Goal: Task Accomplishment & Management: Use online tool/utility

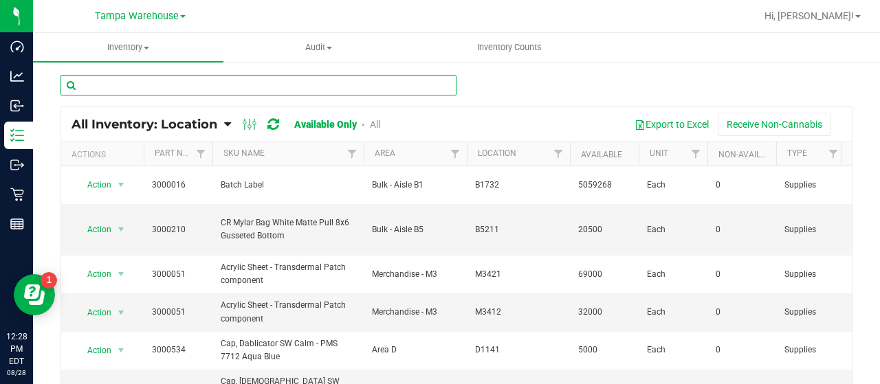
click at [157, 80] on input "text" at bounding box center [259, 85] width 396 height 21
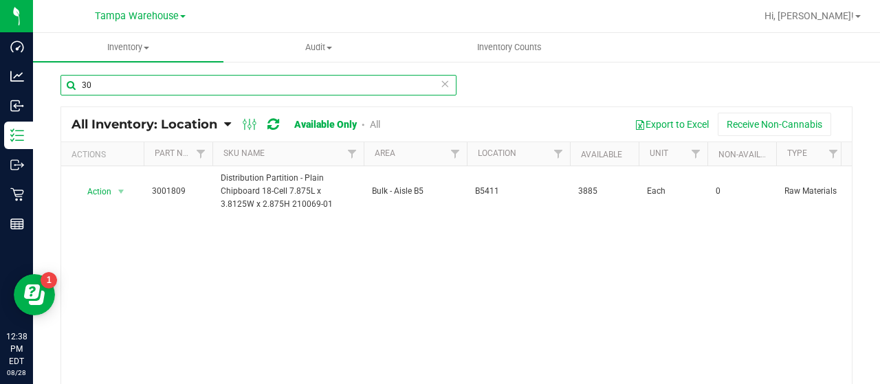
type input "3"
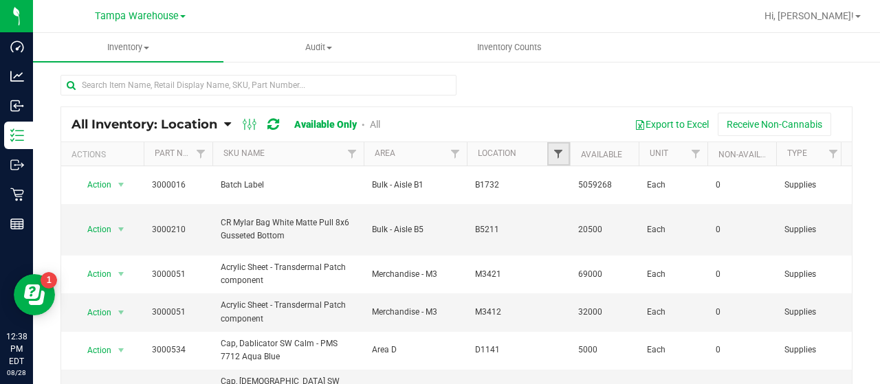
click at [556, 153] on span "Filter" at bounding box center [558, 154] width 11 height 11
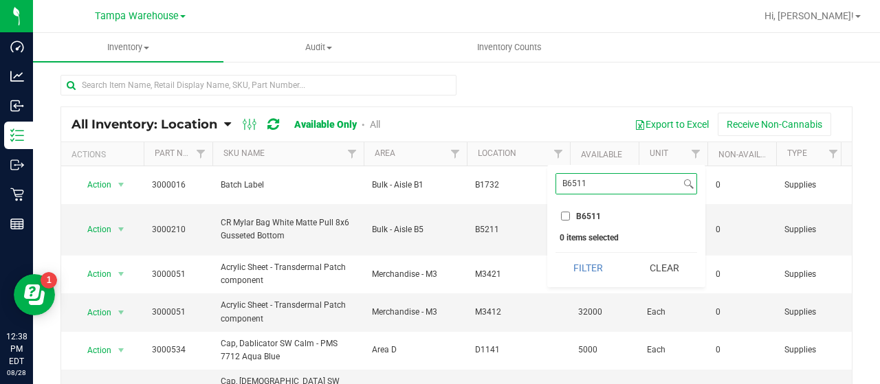
type input "B6511"
click at [565, 215] on input "B6511" at bounding box center [565, 216] width 9 height 9
checkbox input "true"
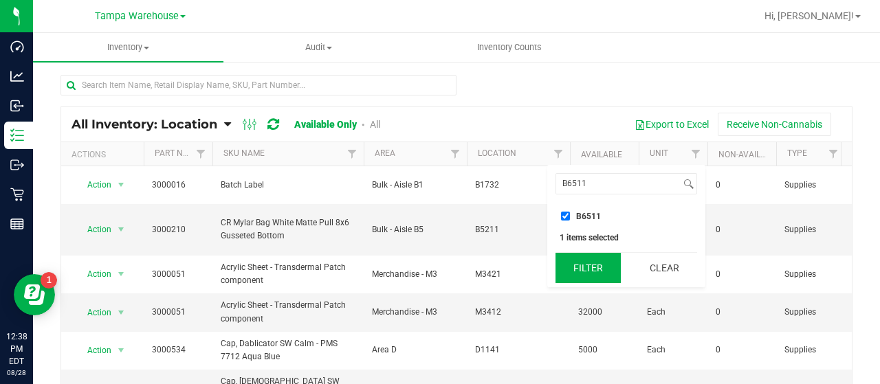
click at [591, 263] on button "Filter" at bounding box center [589, 268] width 66 height 30
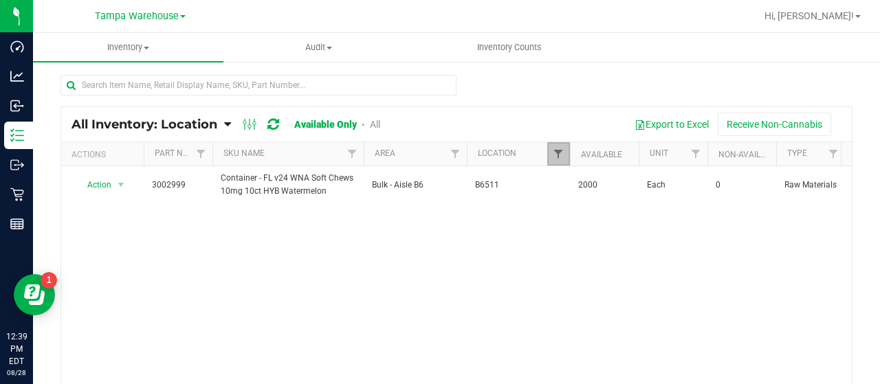
click at [558, 150] on span "Filter" at bounding box center [558, 154] width 11 height 11
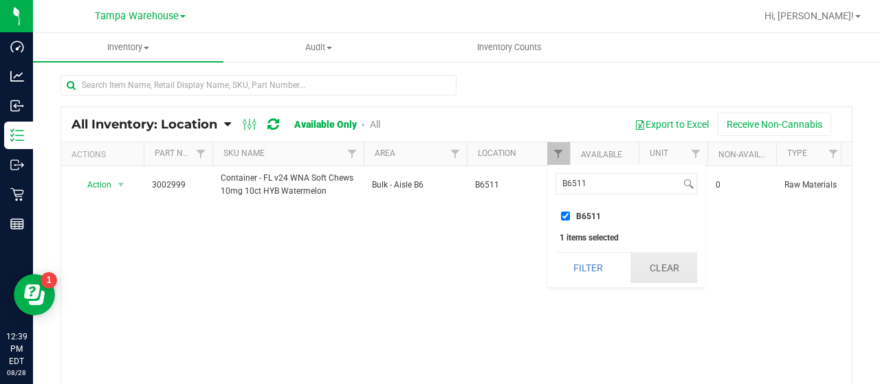
click at [664, 267] on button "Clear" at bounding box center [664, 268] width 66 height 30
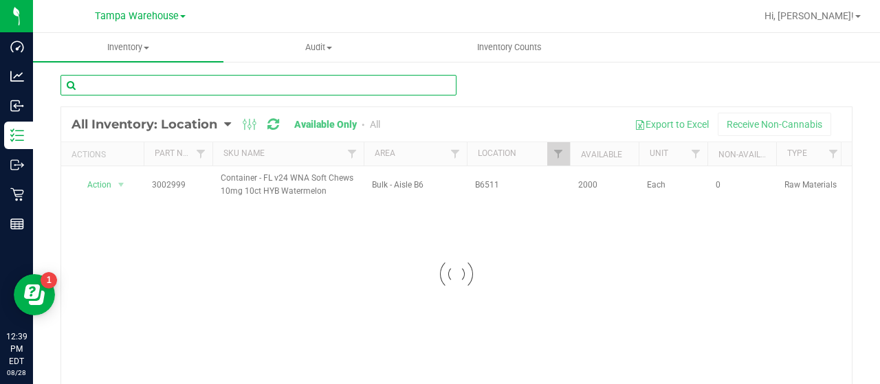
click at [177, 89] on input "text" at bounding box center [259, 85] width 396 height 21
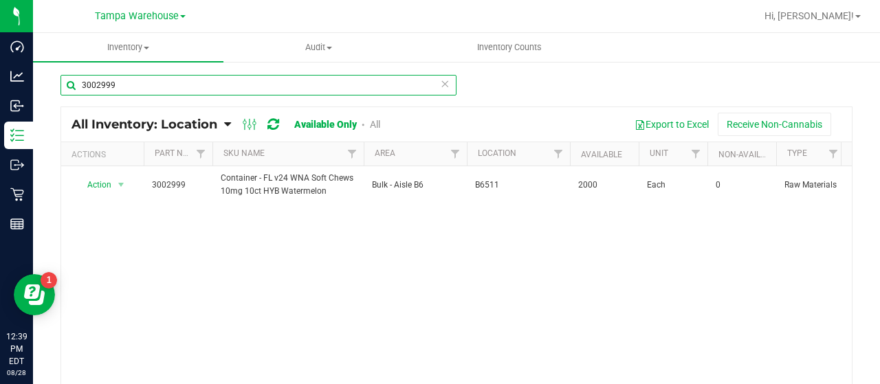
type input "3002999"
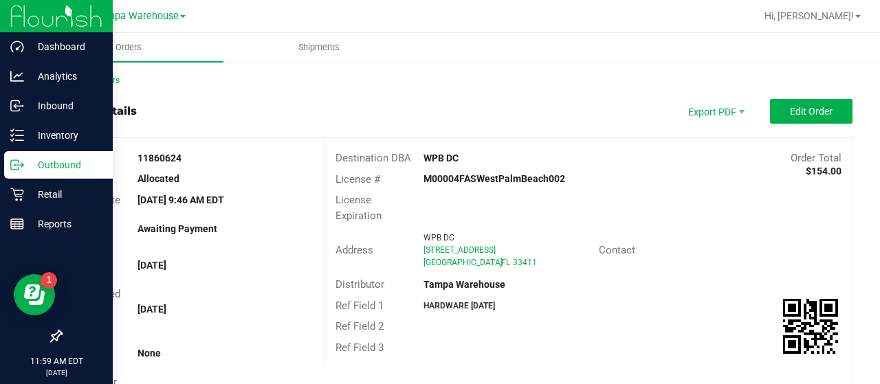
click at [44, 164] on p "Outbound" at bounding box center [65, 165] width 83 height 17
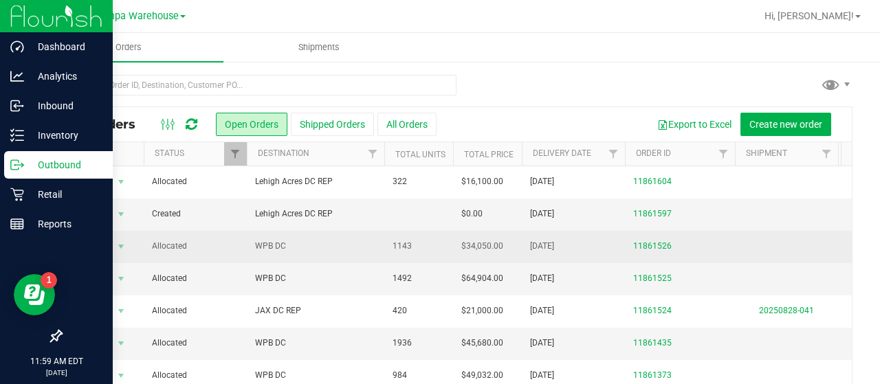
drag, startPoint x: 373, startPoint y: 206, endPoint x: 329, endPoint y: 241, distance: 56.3
click at [329, 241] on span "WPB DC" at bounding box center [315, 246] width 121 height 13
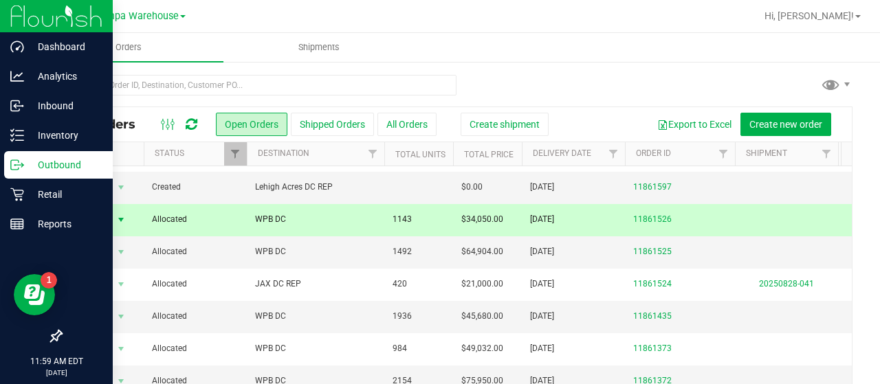
scroll to position [28, 0]
click at [344, 223] on td "WPB DC" at bounding box center [316, 220] width 138 height 32
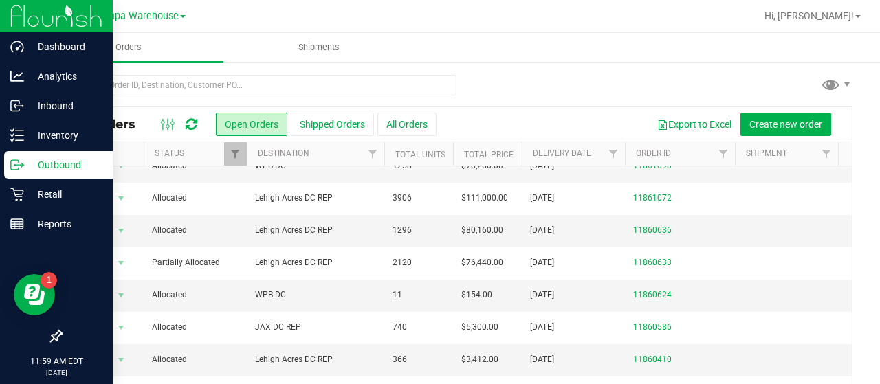
scroll to position [375, 0]
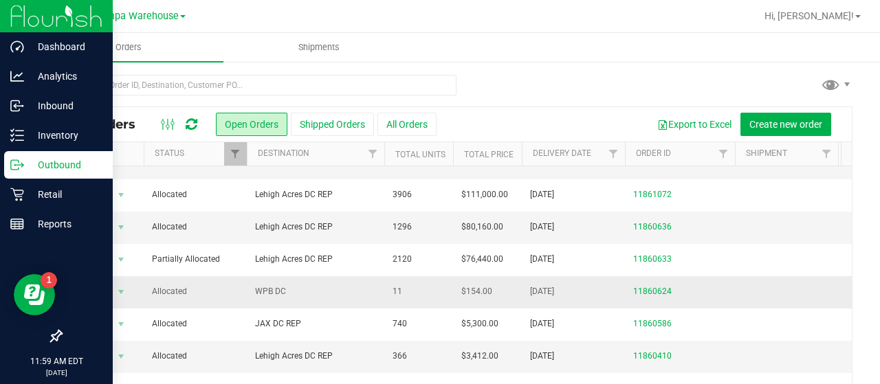
click at [318, 285] on span "WPB DC" at bounding box center [315, 291] width 121 height 13
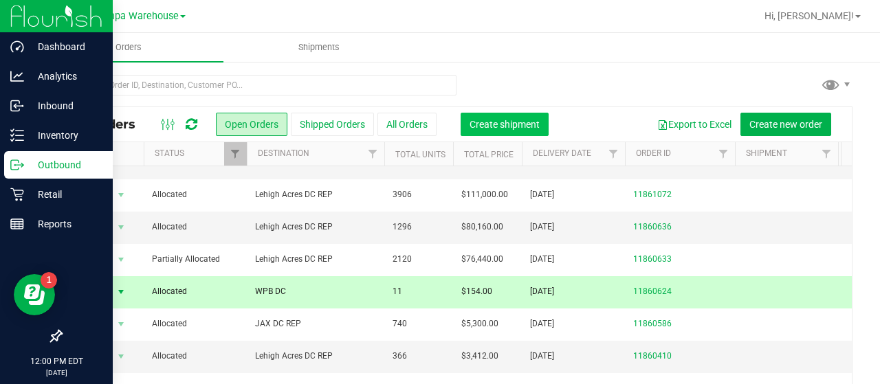
click at [521, 122] on span "Create shipment" at bounding box center [505, 124] width 70 height 11
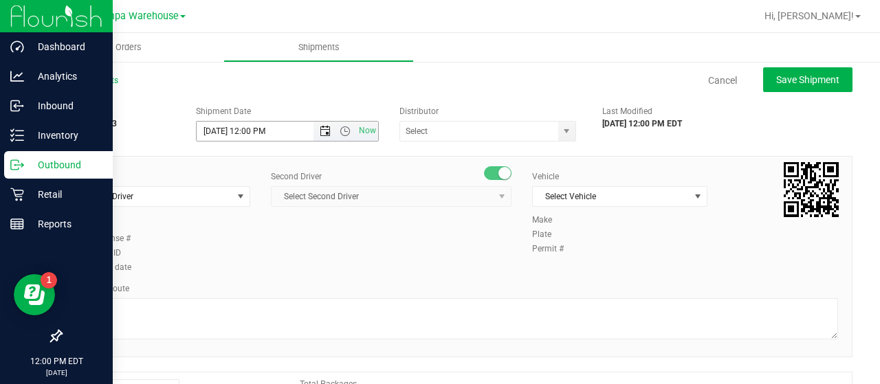
click at [320, 129] on span "Open the date view" at bounding box center [325, 131] width 11 height 11
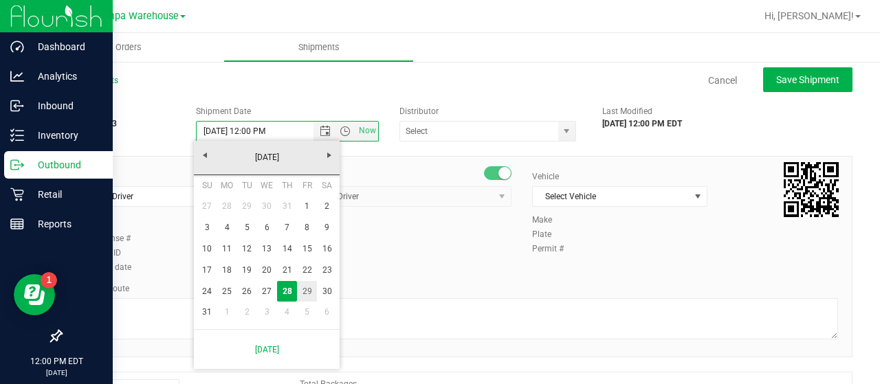
click at [307, 287] on link "29" at bounding box center [307, 291] width 20 height 21
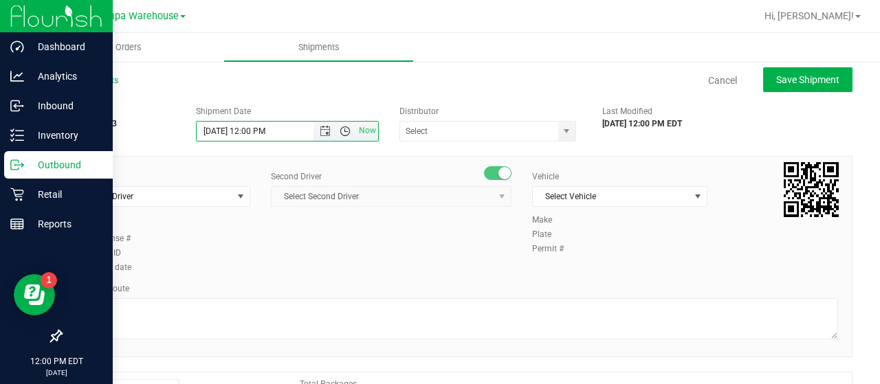
click at [342, 130] on span "Open the time view" at bounding box center [345, 131] width 11 height 11
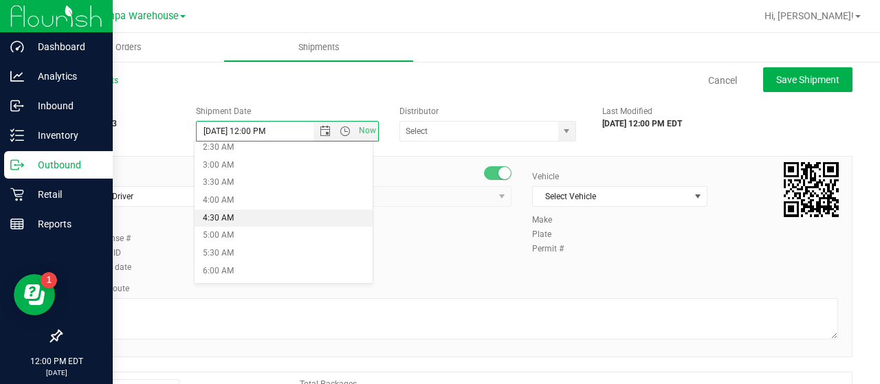
scroll to position [162, 0]
click at [232, 217] on li "6:30 AM" at bounding box center [283, 221] width 177 height 18
type input "[DATE] 6:30 AM"
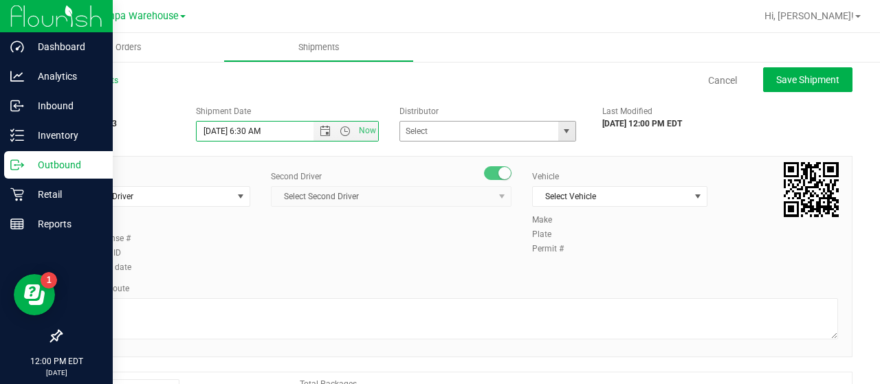
click at [565, 127] on span "select" at bounding box center [566, 131] width 11 height 11
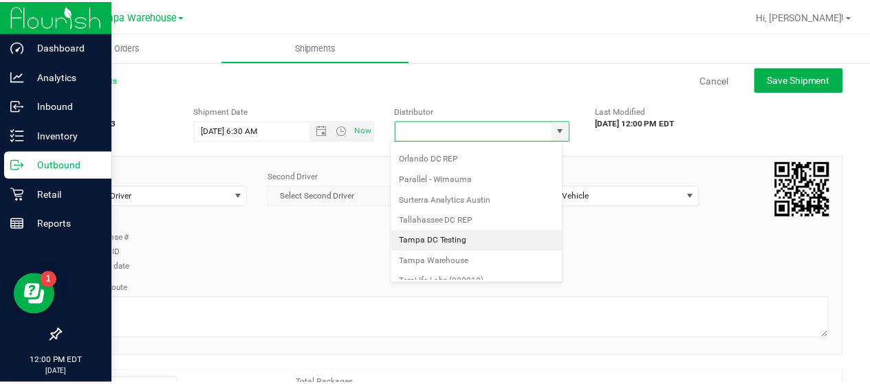
scroll to position [539, 0]
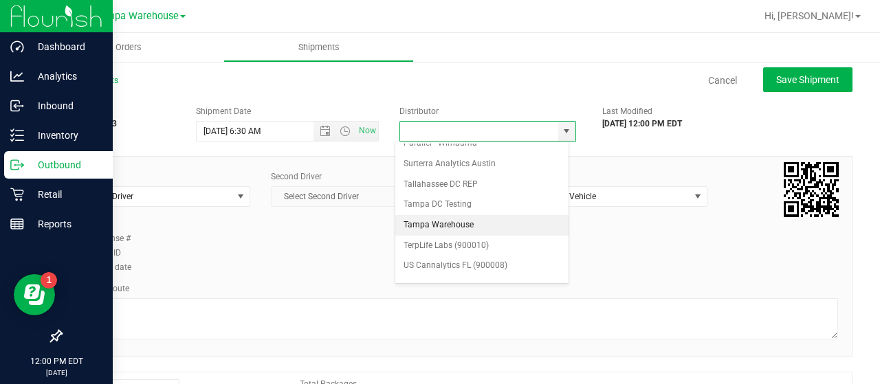
click at [468, 215] on li "Tampa Warehouse" at bounding box center [481, 225] width 173 height 21
type input "Tampa Warehouse"
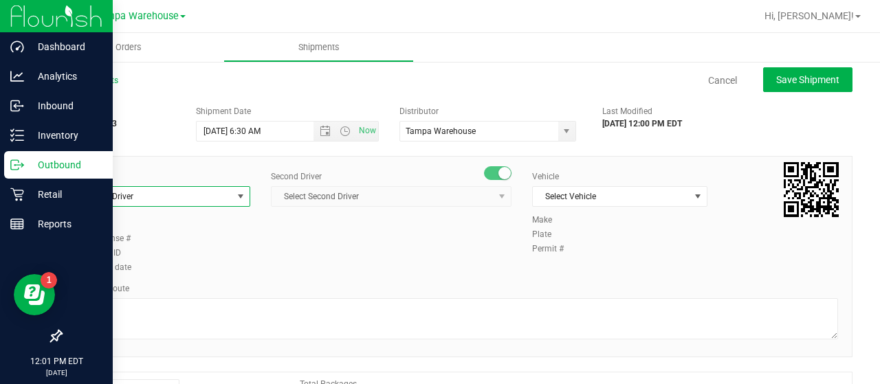
click at [235, 194] on span "select" at bounding box center [240, 196] width 11 height 11
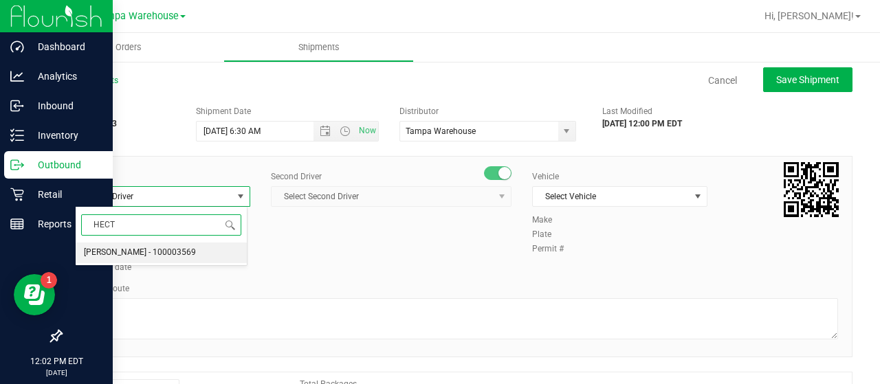
click at [142, 252] on span "[PERSON_NAME] - 100003569" at bounding box center [140, 253] width 112 height 18
type input "HECT"
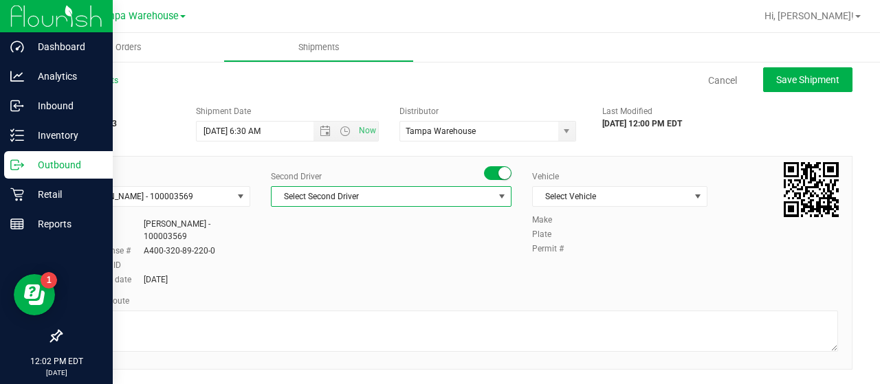
click at [426, 195] on span "Select Second Driver" at bounding box center [383, 196] width 222 height 19
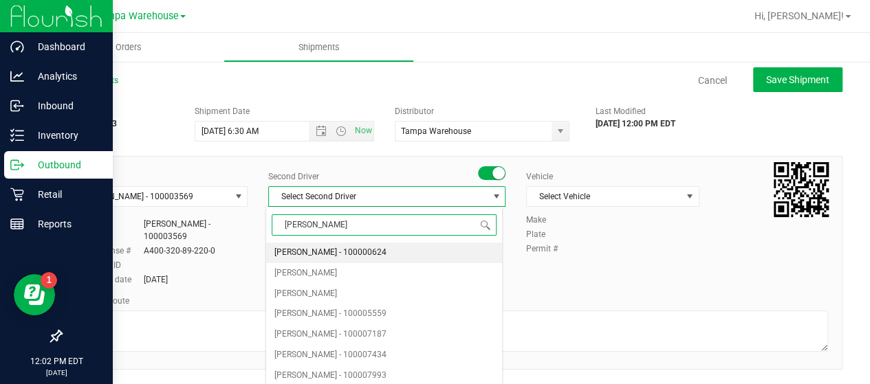
type input "DANN"
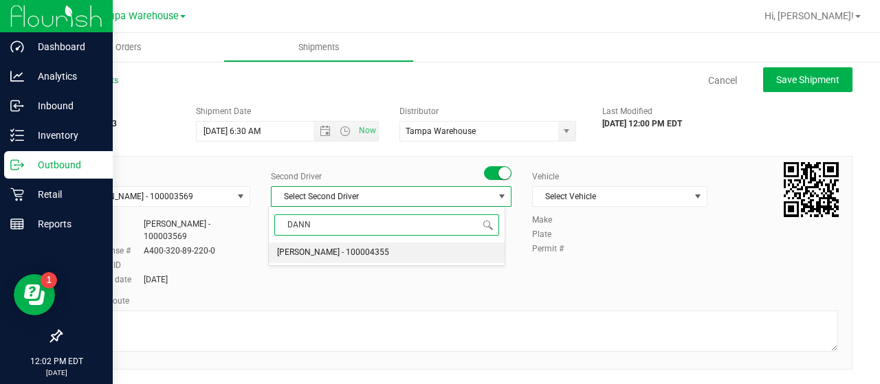
click at [334, 249] on span "[PERSON_NAME] - 100004355" at bounding box center [333, 253] width 112 height 18
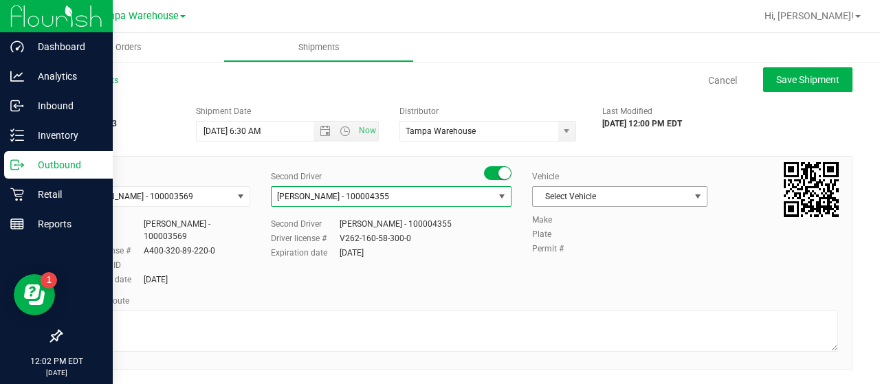
click at [679, 193] on span "Select Vehicle" at bounding box center [611, 196] width 157 height 19
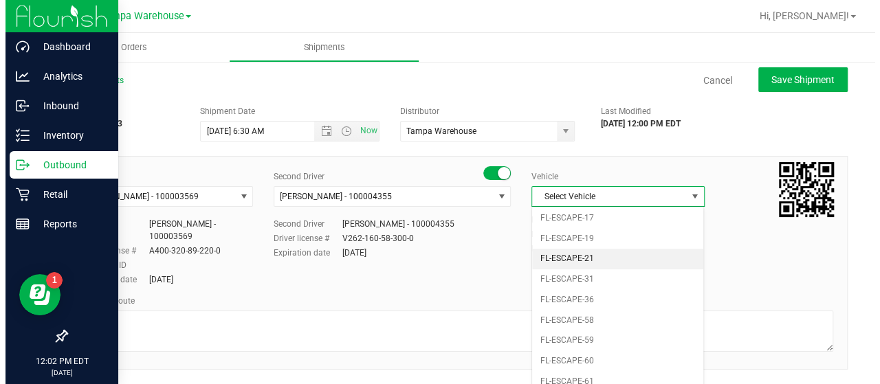
scroll to position [0, 0]
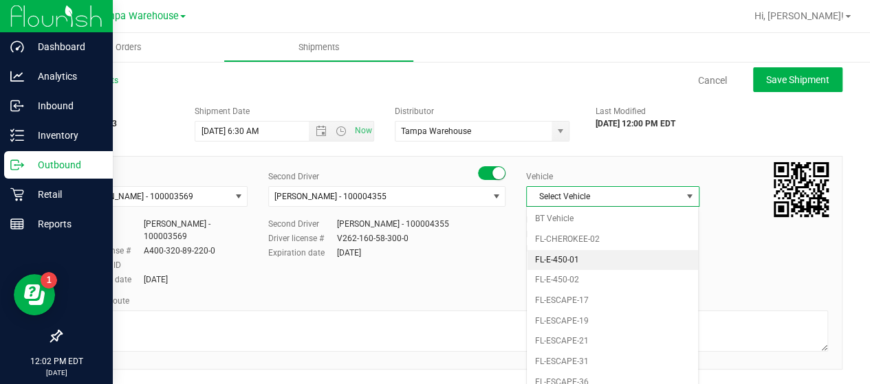
click at [604, 253] on li "FL-E-450-01" at bounding box center [612, 260] width 171 height 21
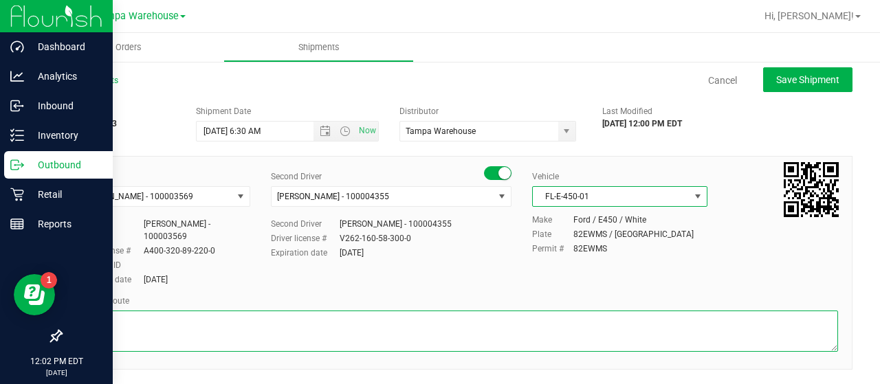
click at [136, 311] on textarea at bounding box center [456, 331] width 763 height 41
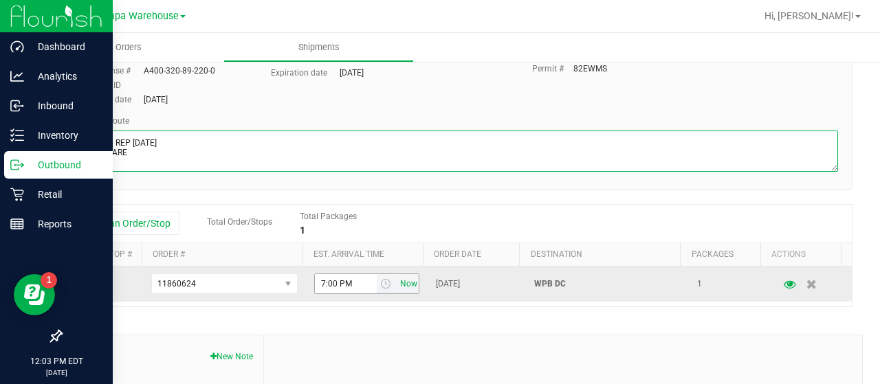
scroll to position [206, 0]
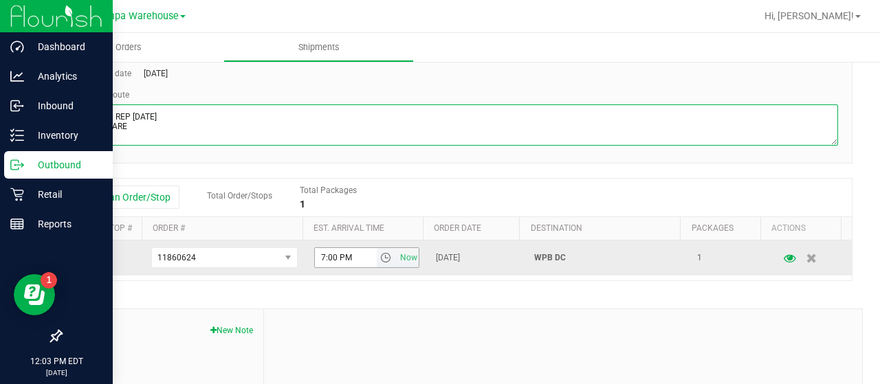
click at [380, 252] on span "select" at bounding box center [385, 257] width 11 height 11
type textarea "WPB DC REP [DATE] HARDWARE"
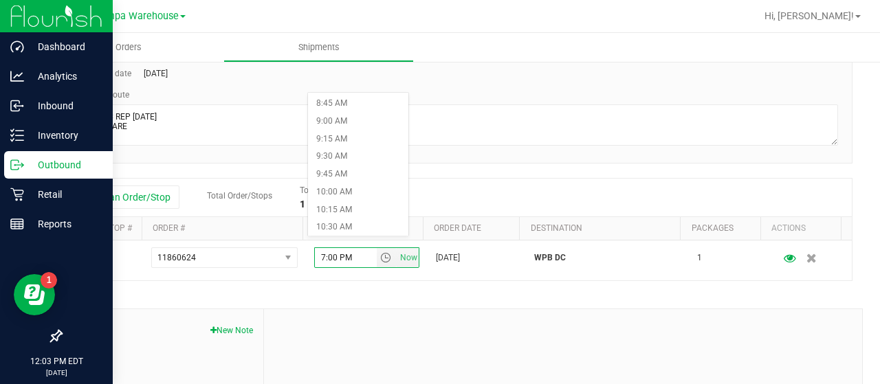
scroll to position [688, 0]
click at [331, 189] on li "11:00 AM" at bounding box center [358, 195] width 100 height 18
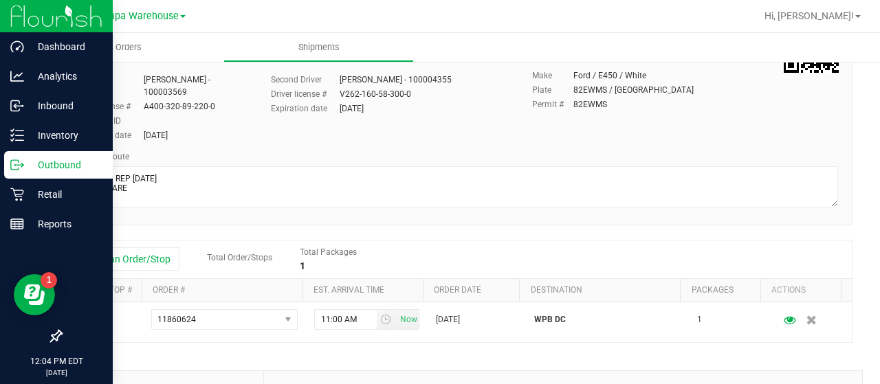
scroll to position [0, 0]
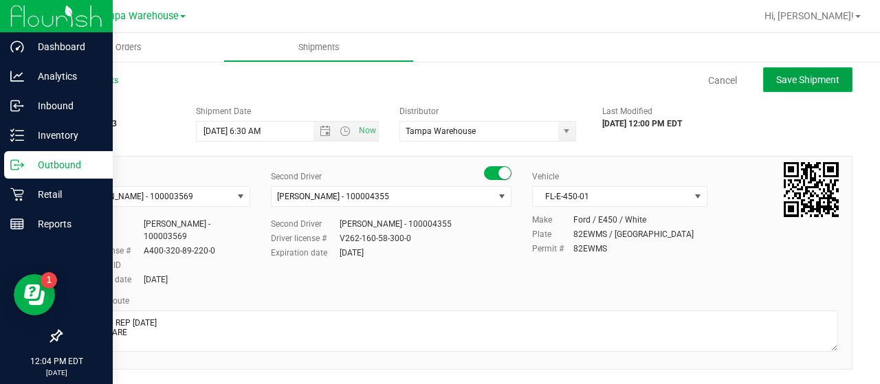
click at [783, 81] on span "Save Shipment" at bounding box center [807, 79] width 63 height 11
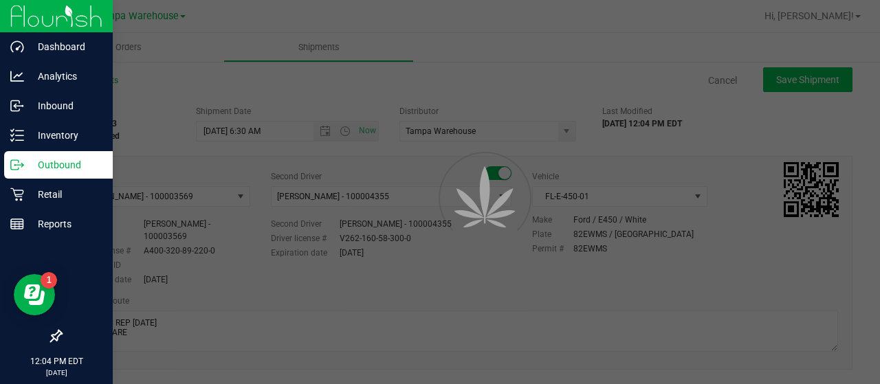
type input "[DATE] 10:30 AM"
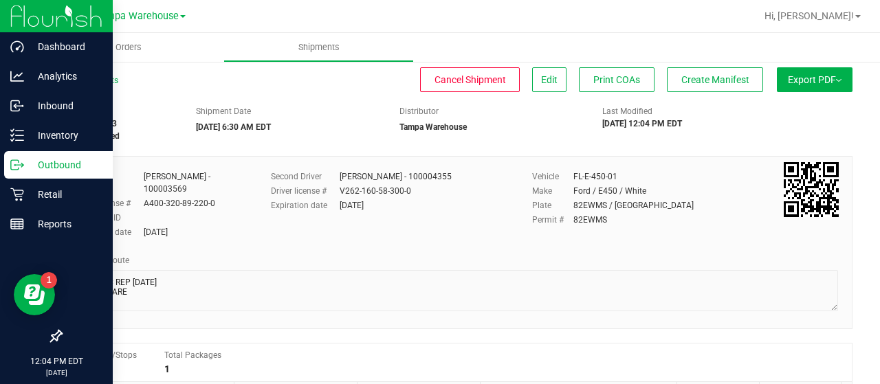
click at [800, 74] on span "Export PDF" at bounding box center [815, 79] width 54 height 11
click at [792, 124] on li "Manifest by Lot" at bounding box center [810, 130] width 139 height 21
click at [724, 77] on span "Create Manifest" at bounding box center [715, 79] width 68 height 11
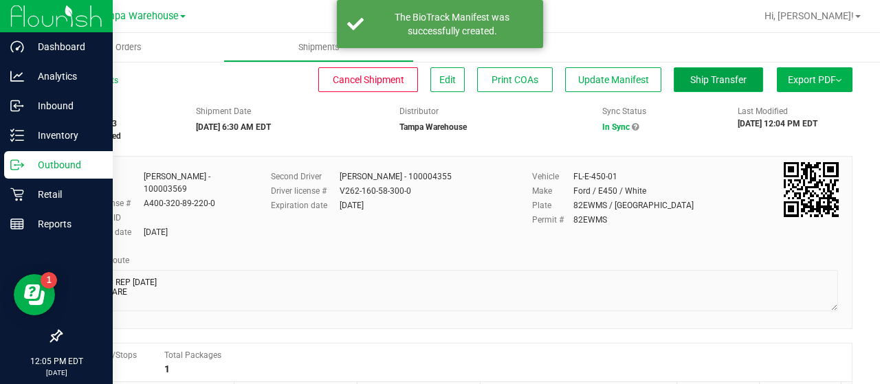
click at [702, 78] on span "Ship Transfer" at bounding box center [718, 79] width 56 height 11
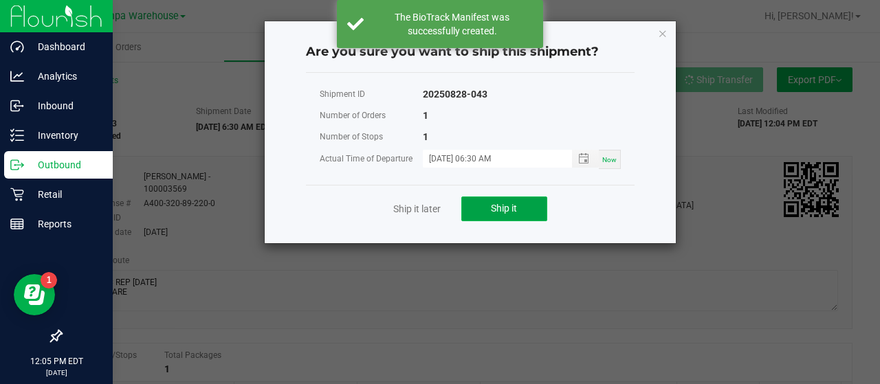
click at [502, 203] on span "Ship it" at bounding box center [504, 208] width 26 height 11
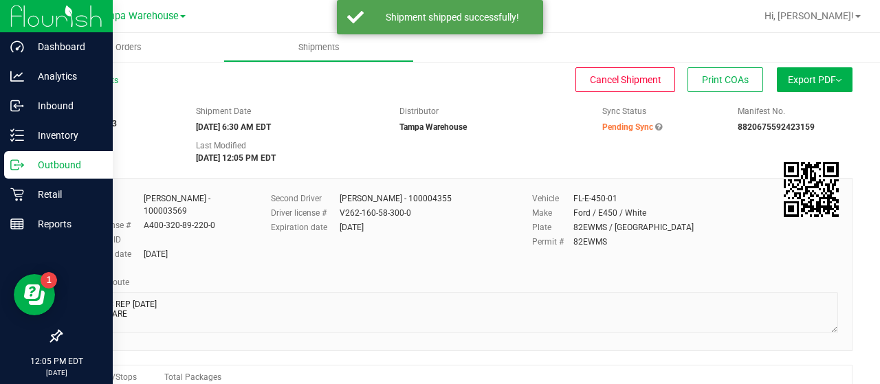
click at [47, 160] on p "Outbound" at bounding box center [65, 165] width 83 height 17
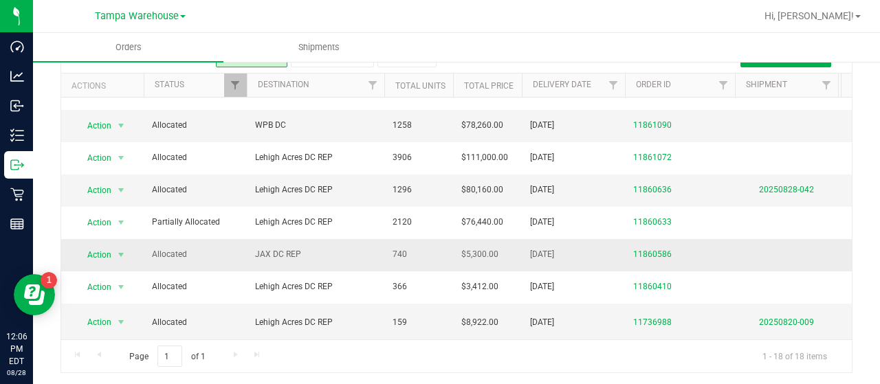
click at [340, 248] on span "JAX DC REP" at bounding box center [315, 254] width 121 height 13
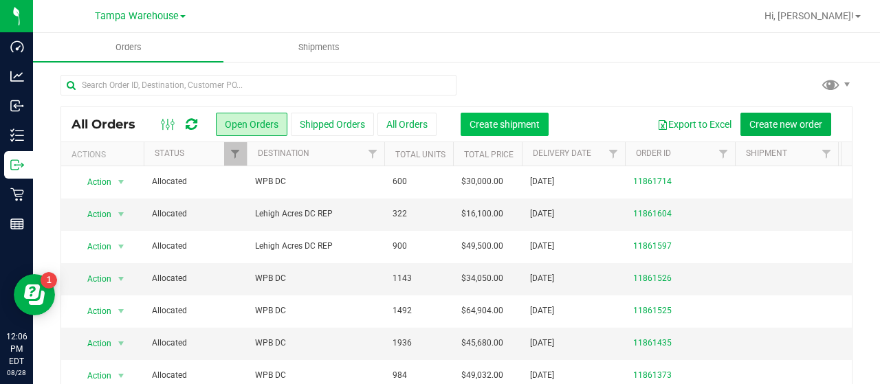
click at [514, 123] on span "Create shipment" at bounding box center [505, 124] width 70 height 11
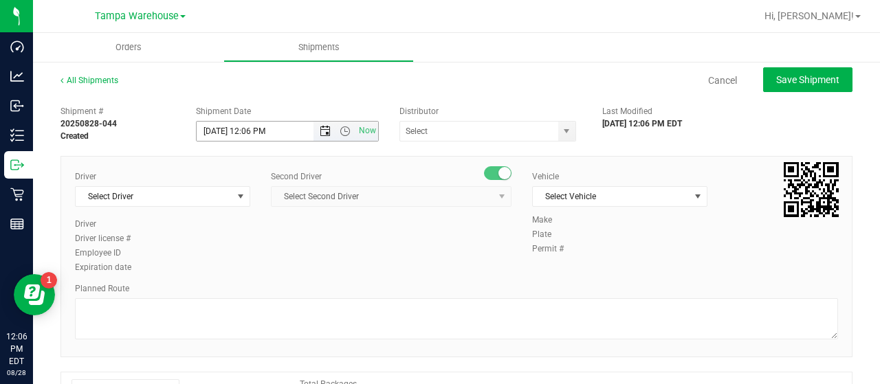
click at [320, 127] on span "Open the date view" at bounding box center [325, 131] width 11 height 11
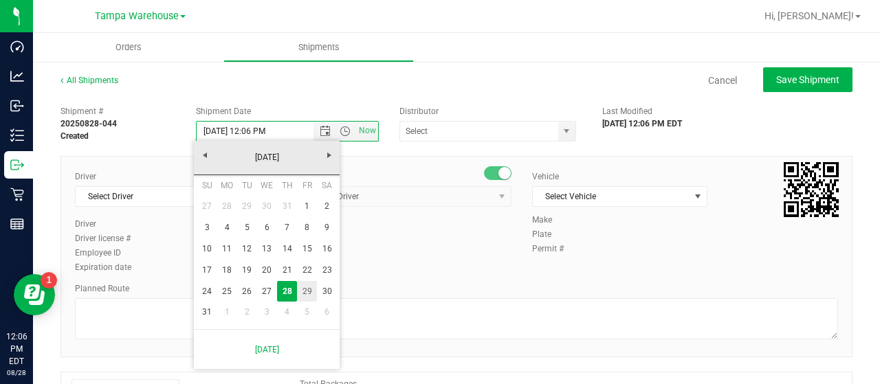
click at [303, 284] on link "29" at bounding box center [307, 291] width 20 height 21
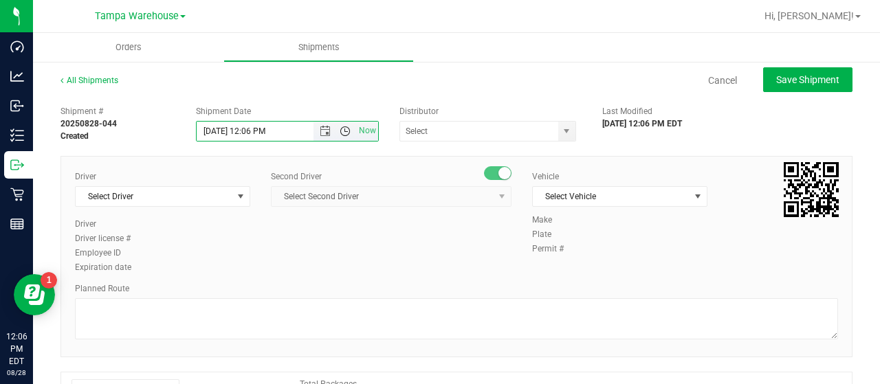
click at [341, 127] on span "Open the time view" at bounding box center [345, 131] width 11 height 11
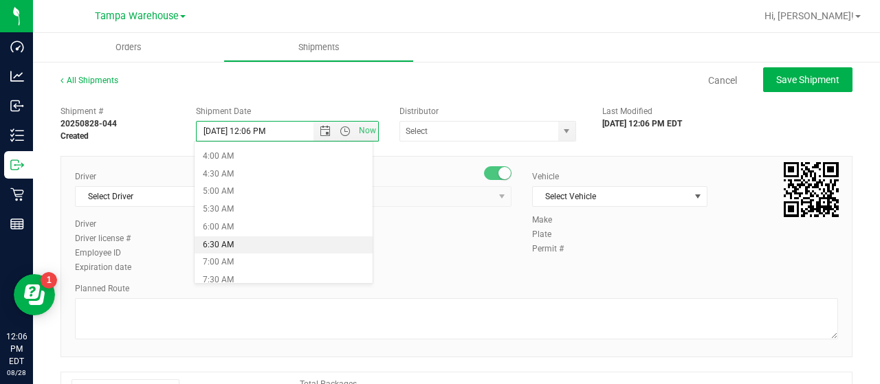
click at [279, 239] on li "6:30 AM" at bounding box center [283, 246] width 177 height 18
type input "[DATE] 6:30 AM"
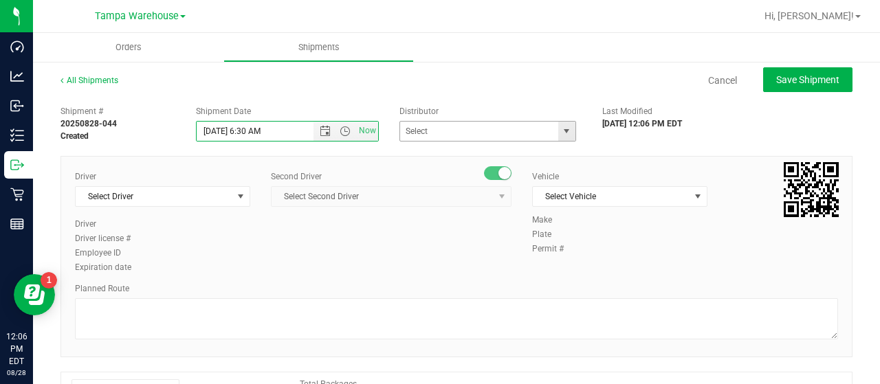
click at [561, 127] on span "select" at bounding box center [566, 131] width 11 height 11
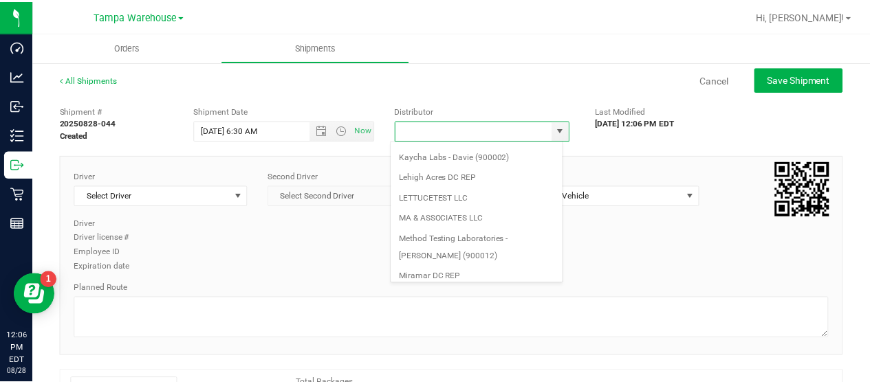
scroll to position [539, 0]
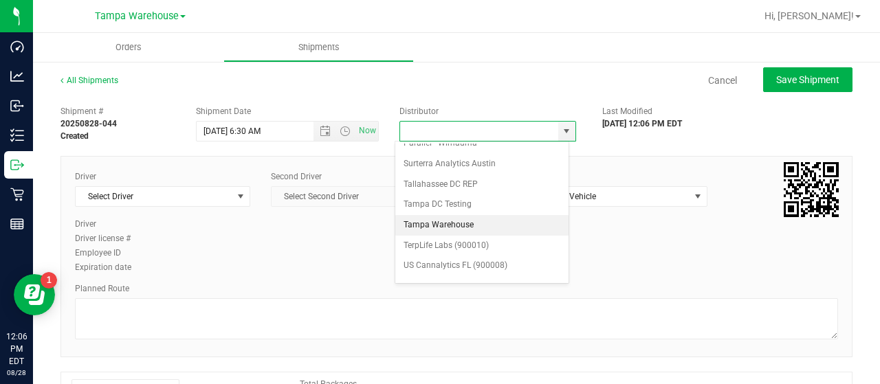
click at [452, 215] on li "Tampa Warehouse" at bounding box center [481, 225] width 173 height 21
type input "Tampa Warehouse"
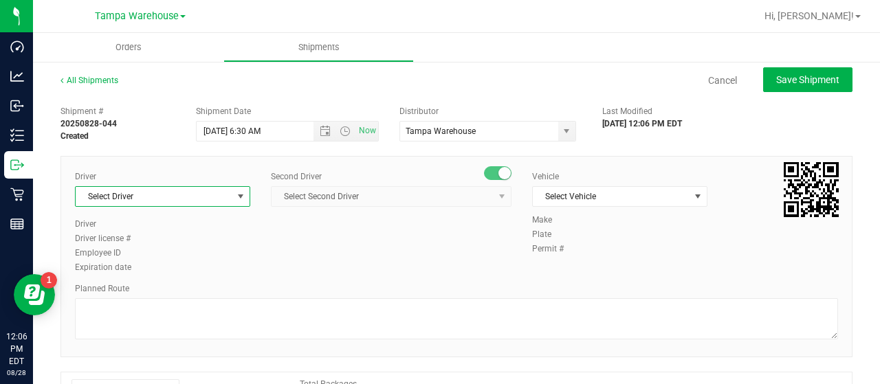
click at [239, 201] on span "select" at bounding box center [240, 196] width 17 height 19
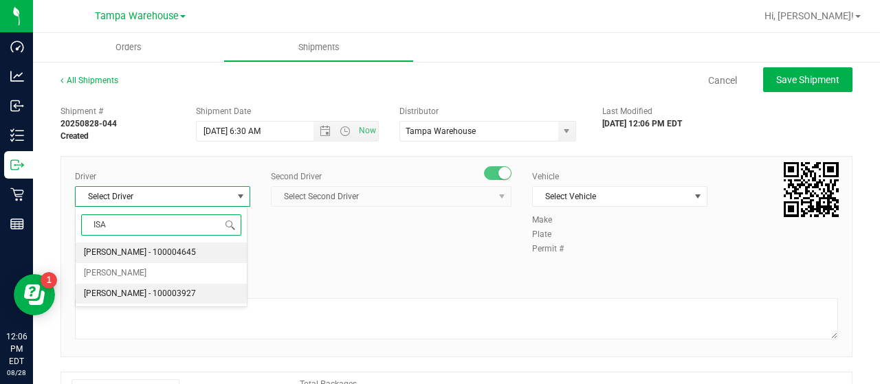
click at [149, 288] on span "[PERSON_NAME] - 100003927" at bounding box center [140, 294] width 112 height 18
type input "ISA"
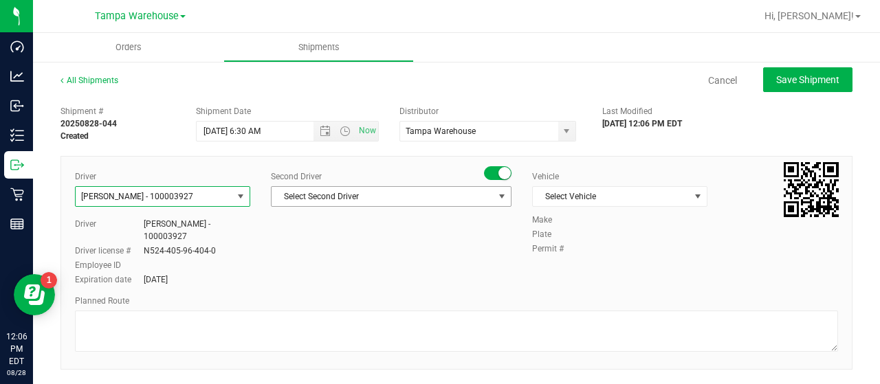
click at [479, 197] on span "Select Second Driver" at bounding box center [383, 196] width 222 height 19
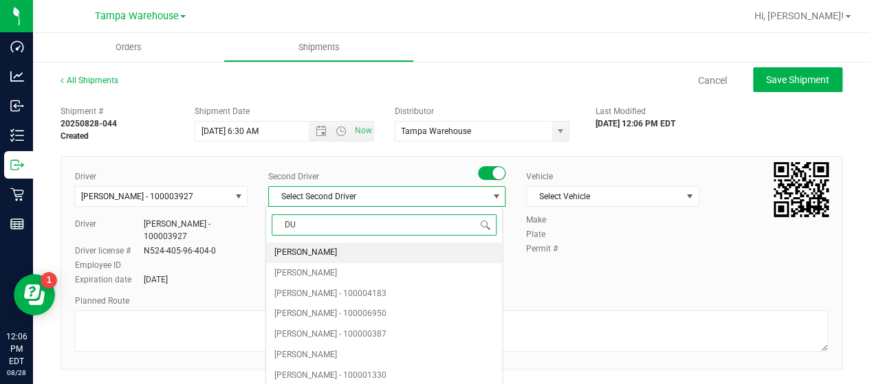
type input "DUS"
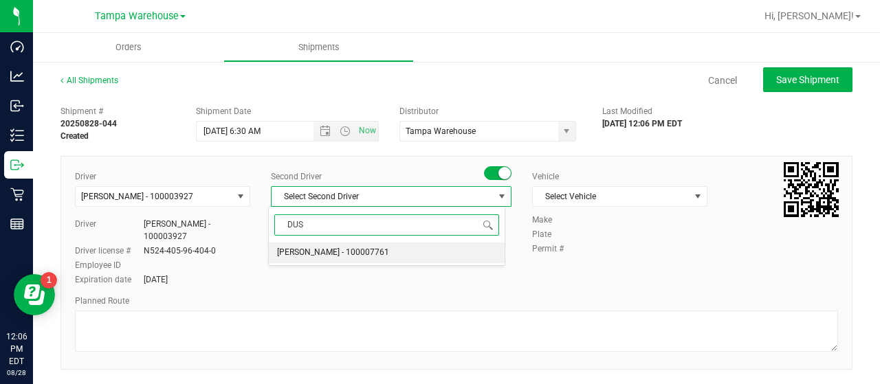
click at [334, 249] on span "[PERSON_NAME] - 100007761" at bounding box center [333, 253] width 112 height 18
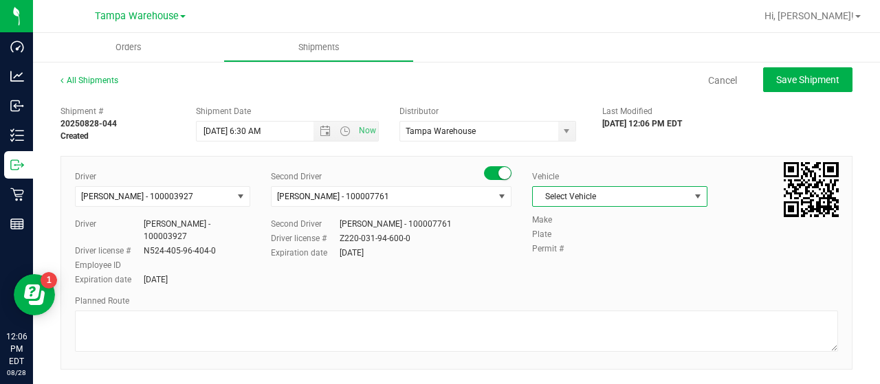
click at [668, 195] on span "Select Vehicle" at bounding box center [611, 196] width 157 height 19
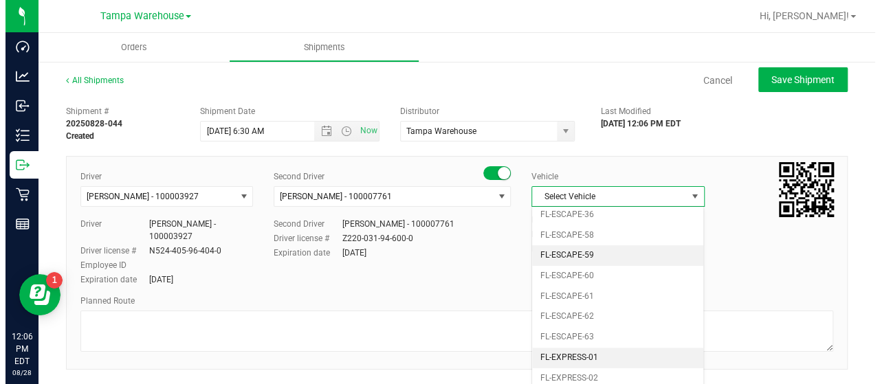
scroll to position [250, 0]
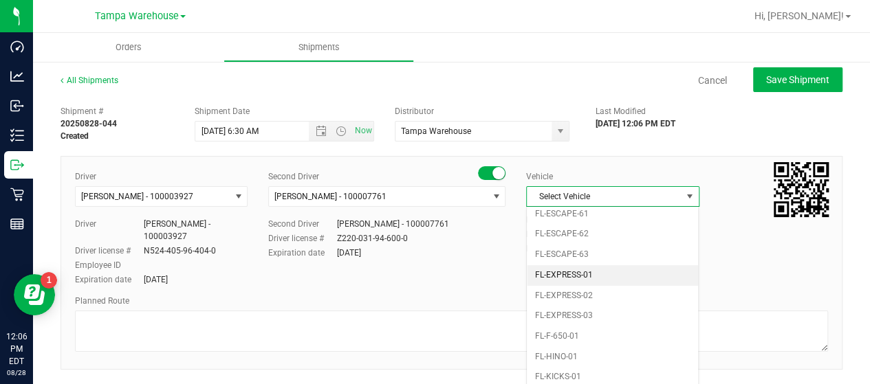
click at [608, 267] on li "FL-EXPRESS-01" at bounding box center [612, 275] width 171 height 21
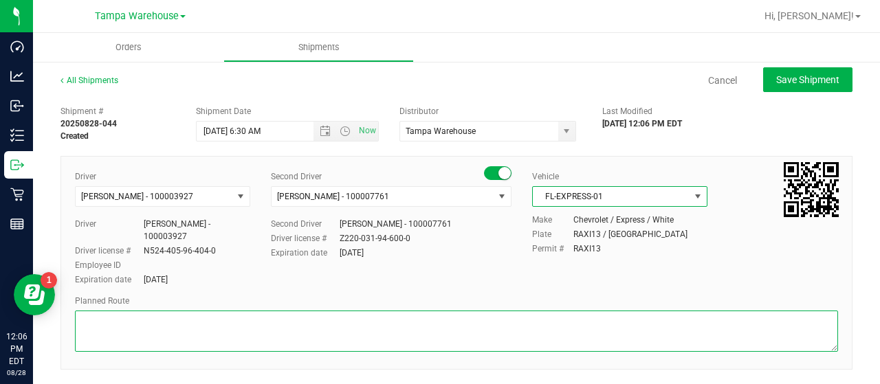
click at [158, 321] on textarea at bounding box center [456, 331] width 763 height 41
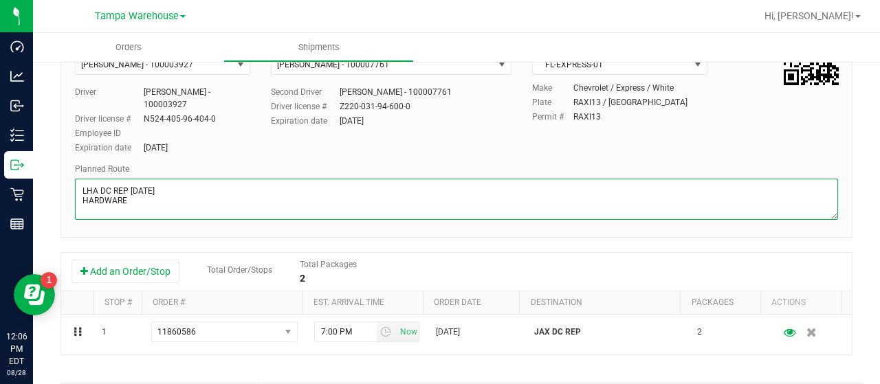
scroll to position [138, 0]
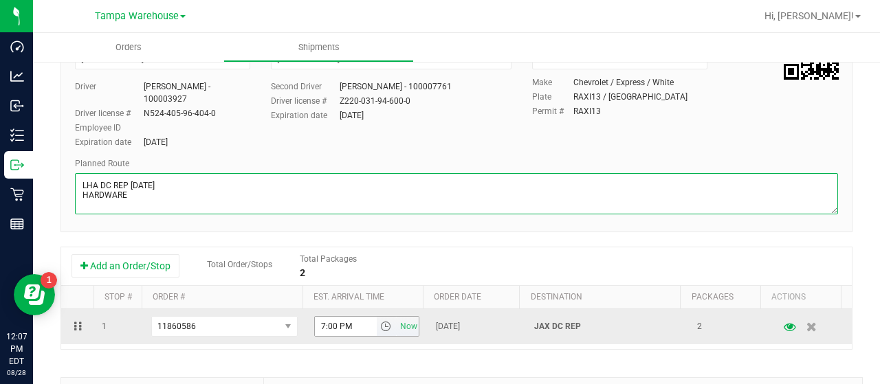
click at [380, 323] on span "select" at bounding box center [385, 326] width 11 height 11
type textarea "LHA DC REP [DATE] HARDWARE"
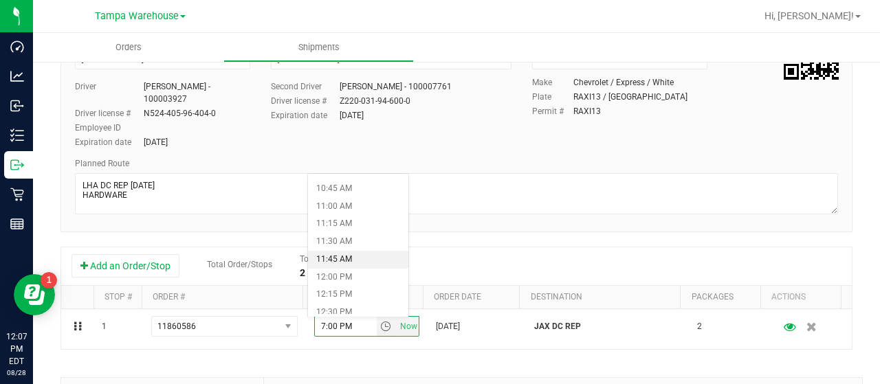
scroll to position [688, 0]
click at [351, 271] on li "11:00 AM" at bounding box center [358, 276] width 100 height 18
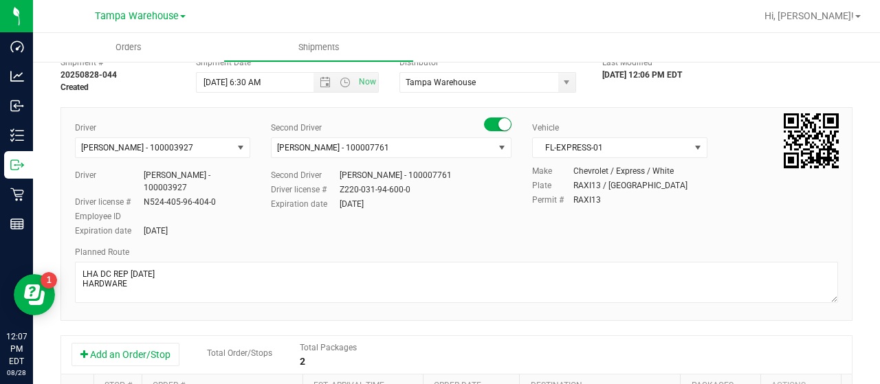
scroll to position [0, 0]
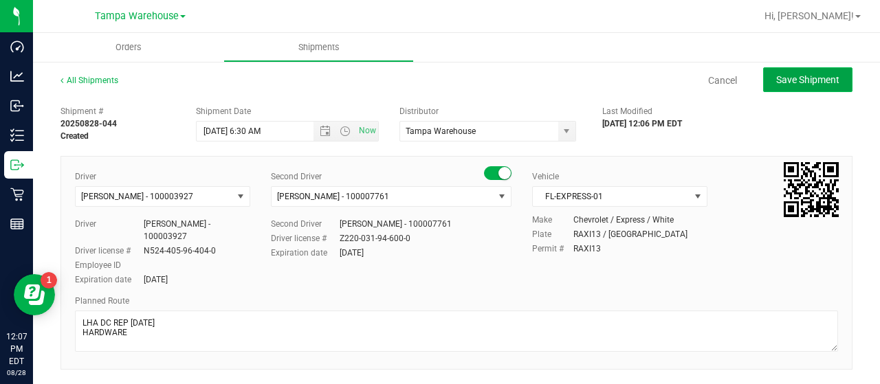
click at [796, 82] on span "Save Shipment" at bounding box center [807, 79] width 63 height 11
type input "[DATE] 10:30 AM"
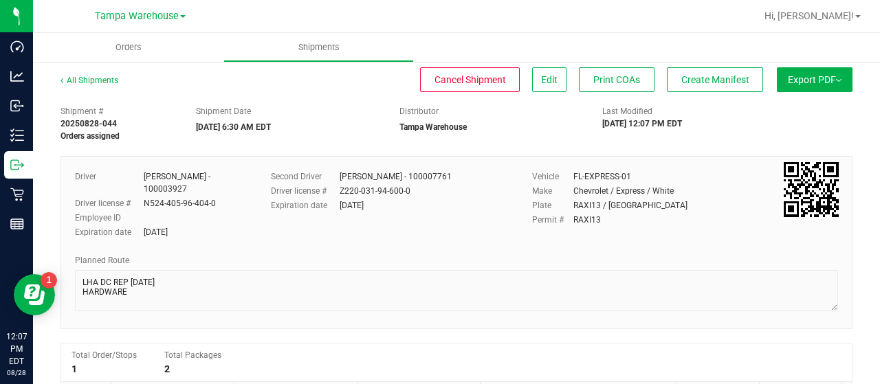
click at [801, 78] on span "Export PDF" at bounding box center [815, 79] width 54 height 11
click at [784, 132] on span "Manifest by Lot" at bounding box center [779, 131] width 57 height 10
click at [708, 74] on span "Create Manifest" at bounding box center [715, 79] width 68 height 11
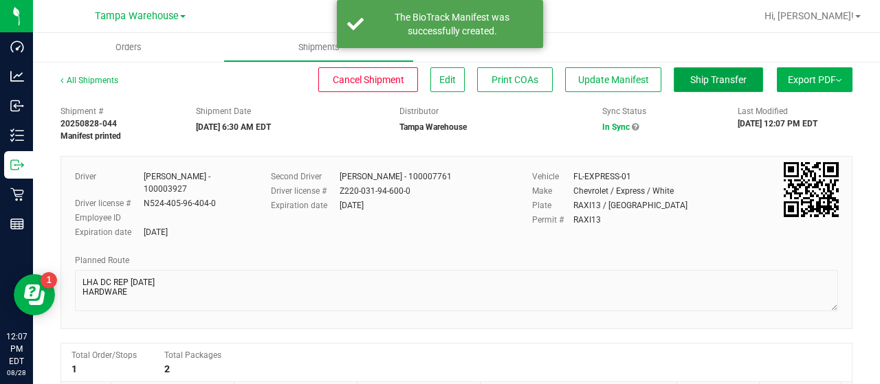
click at [708, 78] on span "Ship Transfer" at bounding box center [718, 79] width 56 height 11
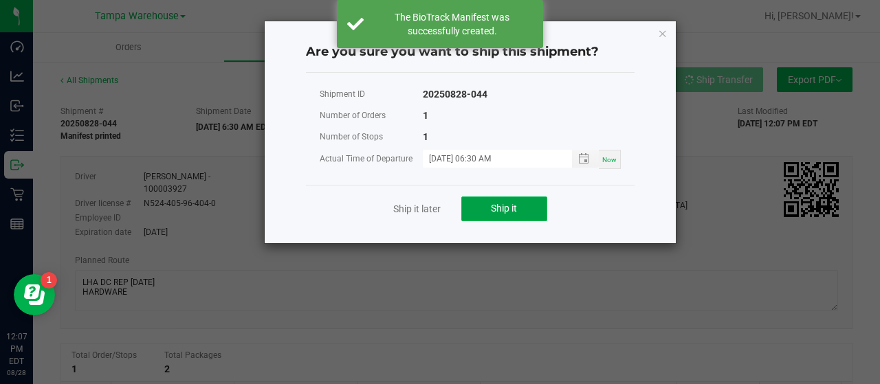
click at [513, 207] on span "Ship it" at bounding box center [504, 208] width 26 height 11
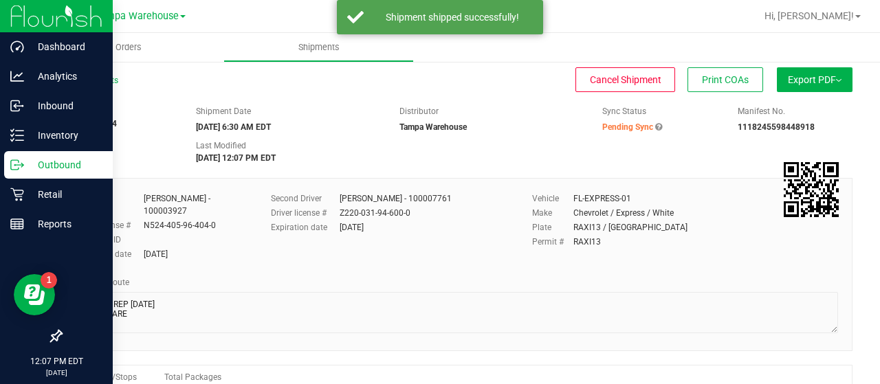
click at [48, 162] on p "Outbound" at bounding box center [65, 165] width 83 height 17
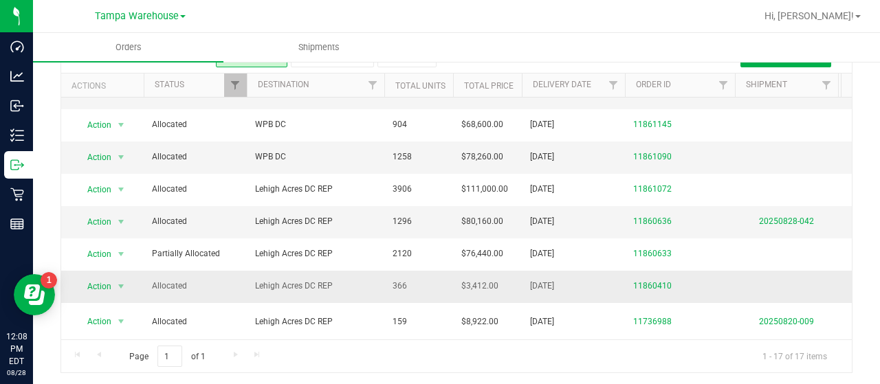
click at [351, 280] on span "Lehigh Acres DC REP" at bounding box center [315, 286] width 121 height 13
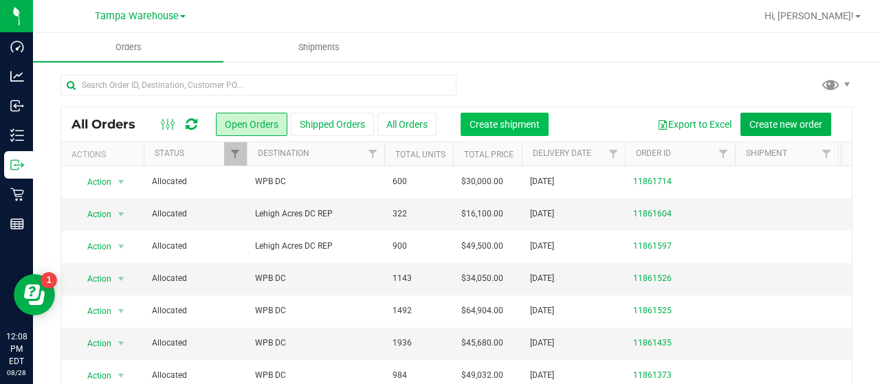
click at [511, 123] on span "Create shipment" at bounding box center [505, 124] width 70 height 11
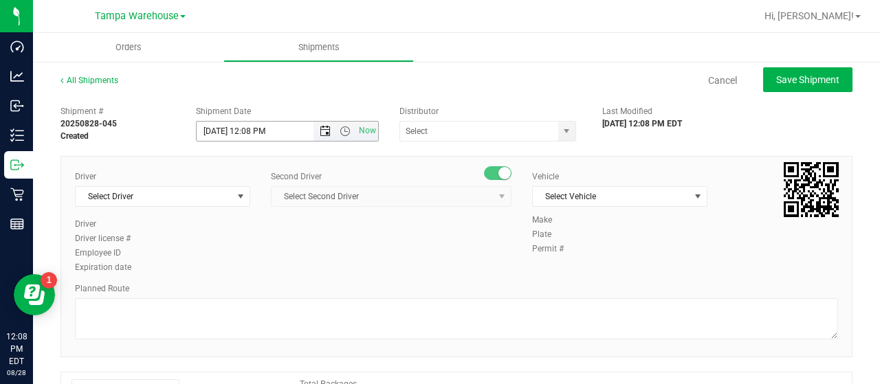
click at [320, 131] on span "Open the date view" at bounding box center [325, 131] width 11 height 11
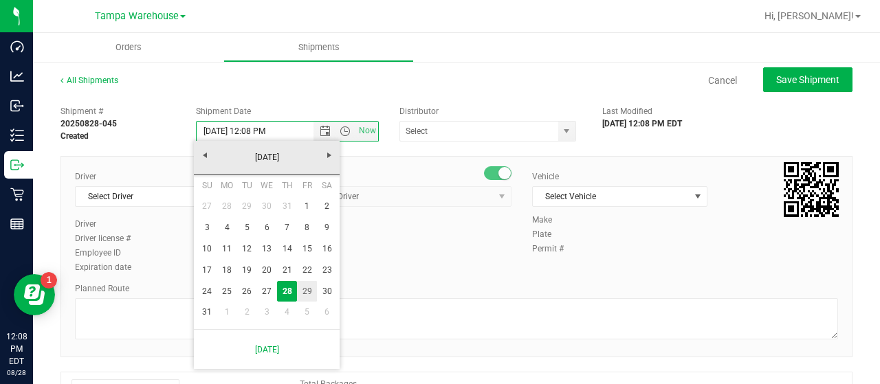
click at [303, 294] on link "29" at bounding box center [307, 291] width 20 height 21
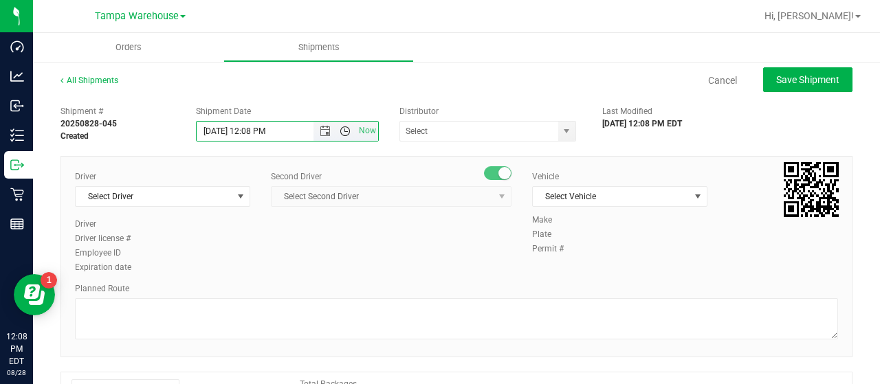
click at [342, 131] on span "Open the time view" at bounding box center [345, 131] width 11 height 11
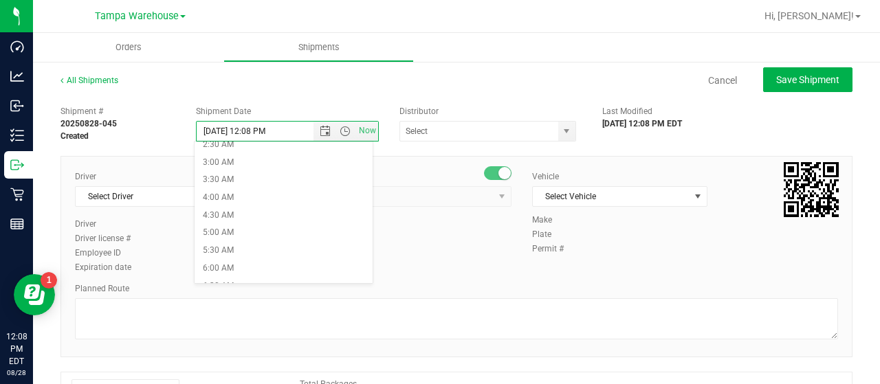
scroll to position [138, 0]
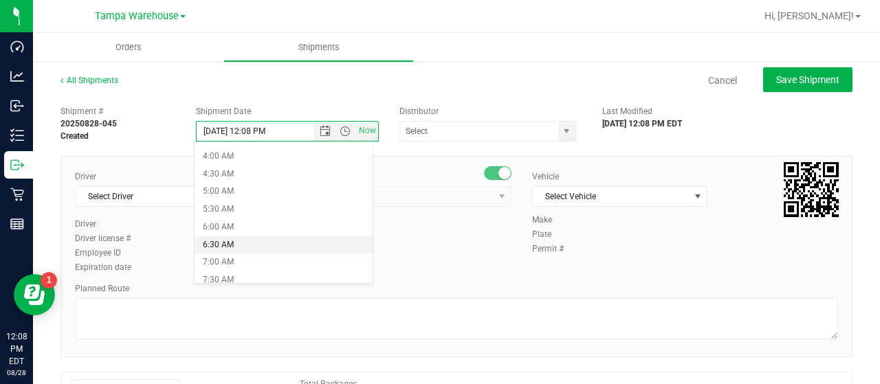
click at [261, 239] on li "6:30 AM" at bounding box center [283, 246] width 177 height 18
type input "[DATE] 6:30 AM"
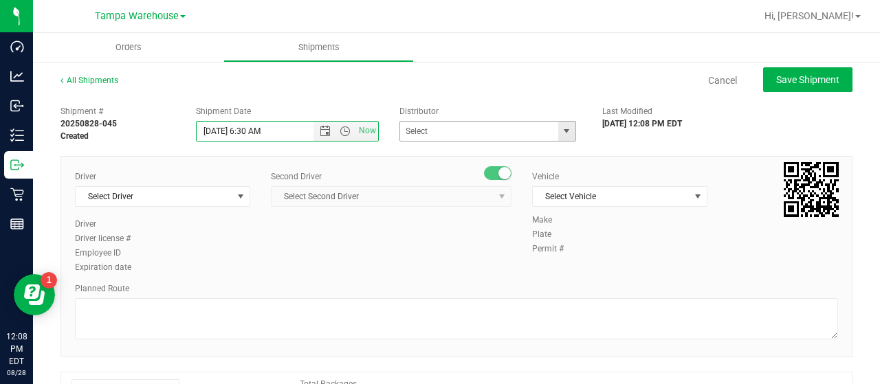
click at [561, 130] on span "select" at bounding box center [566, 131] width 11 height 11
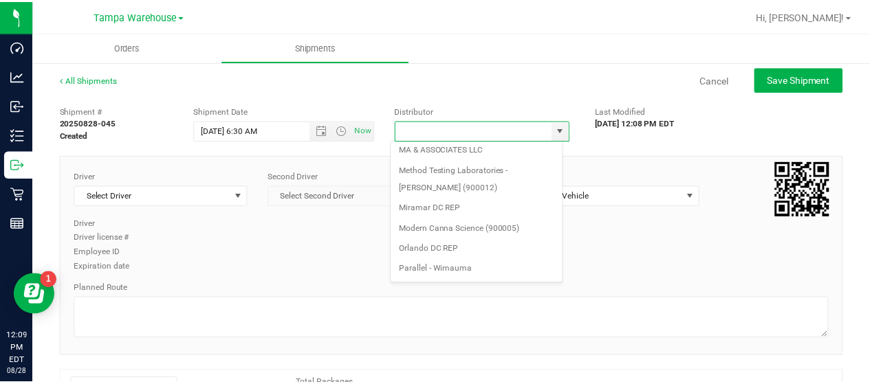
scroll to position [539, 0]
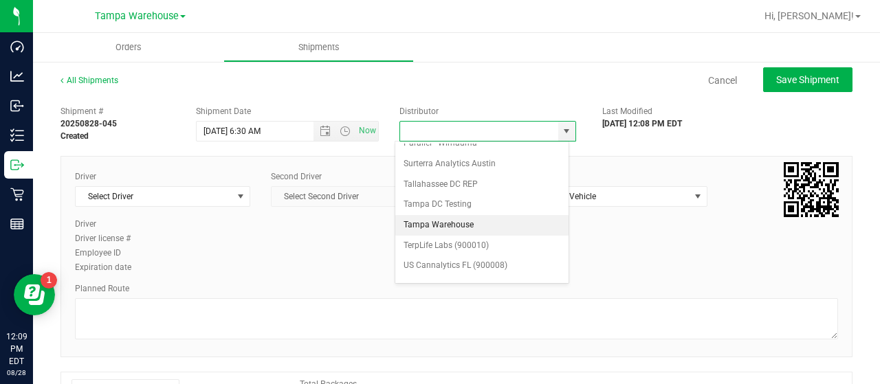
click at [474, 215] on li "Tampa Warehouse" at bounding box center [481, 225] width 173 height 21
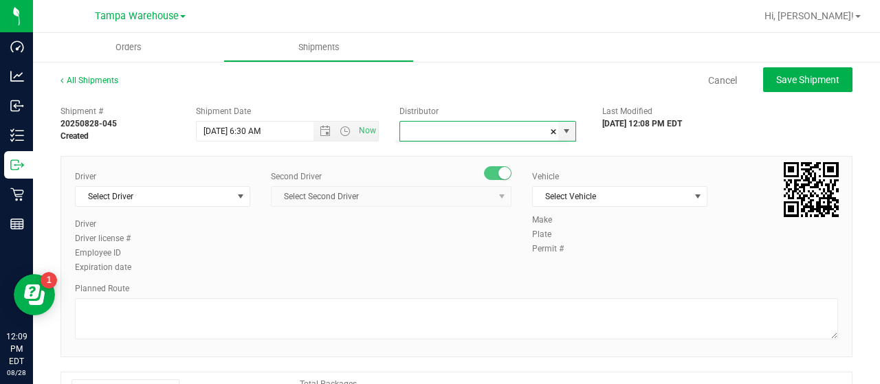
type input "Tampa Warehouse"
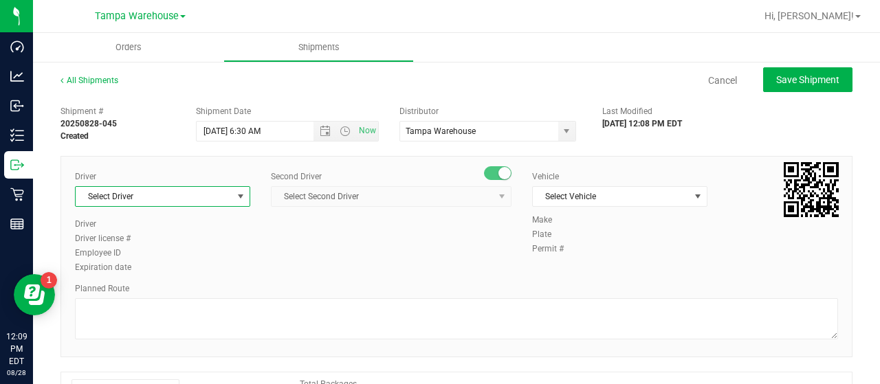
click at [235, 195] on span "select" at bounding box center [240, 196] width 11 height 11
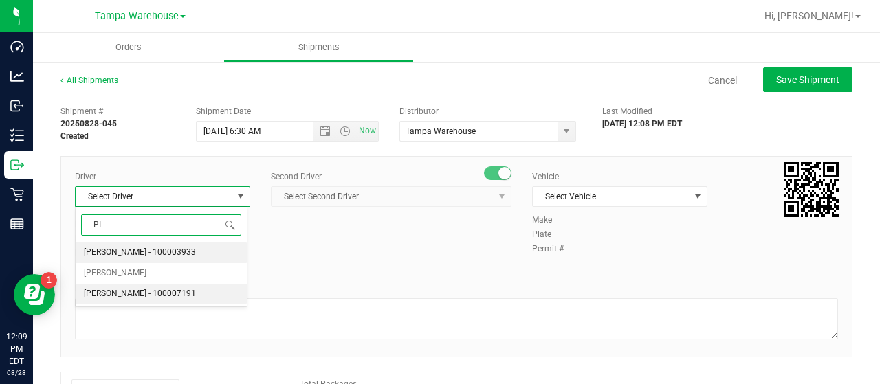
click at [147, 287] on span "[PERSON_NAME] - 100007191" at bounding box center [140, 294] width 112 height 18
type input "PI"
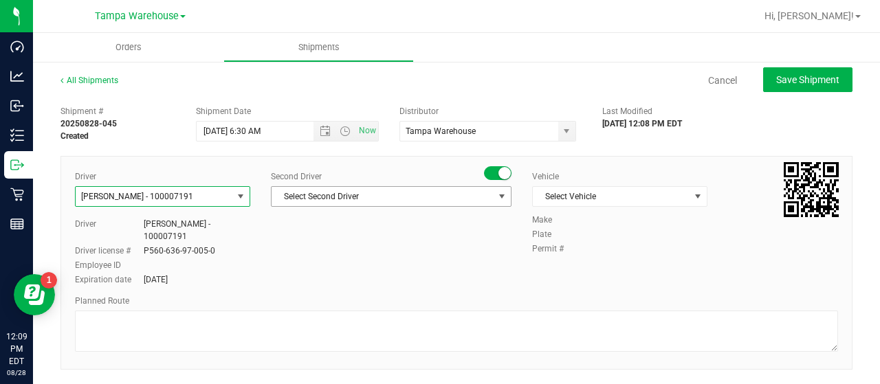
click at [375, 193] on span "Select Second Driver" at bounding box center [383, 196] width 222 height 19
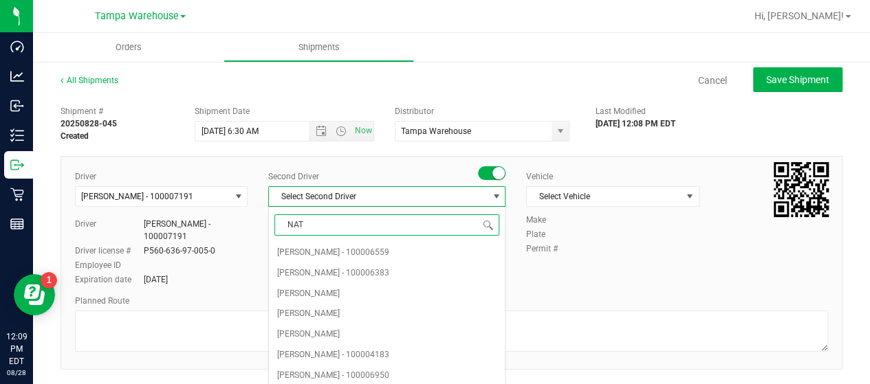
type input "NATA"
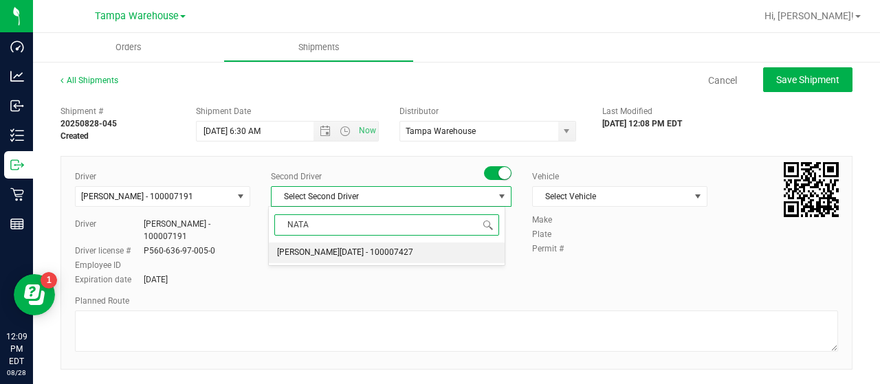
click at [307, 253] on span "[PERSON_NAME][DATE] - 100007427" at bounding box center [345, 253] width 136 height 18
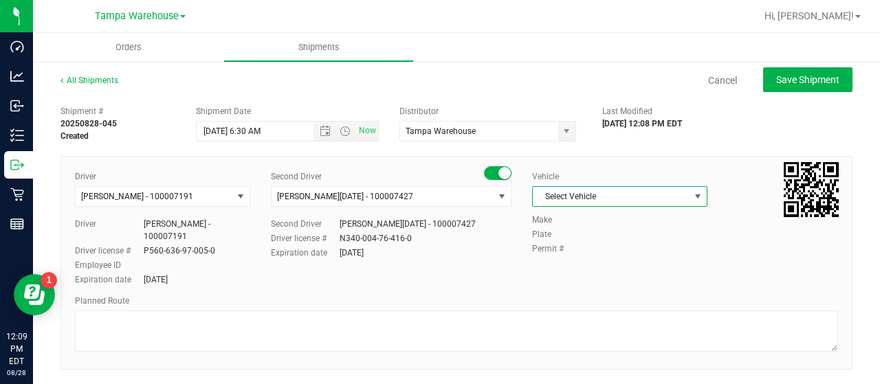
click at [669, 195] on span "Select Vehicle" at bounding box center [611, 196] width 157 height 19
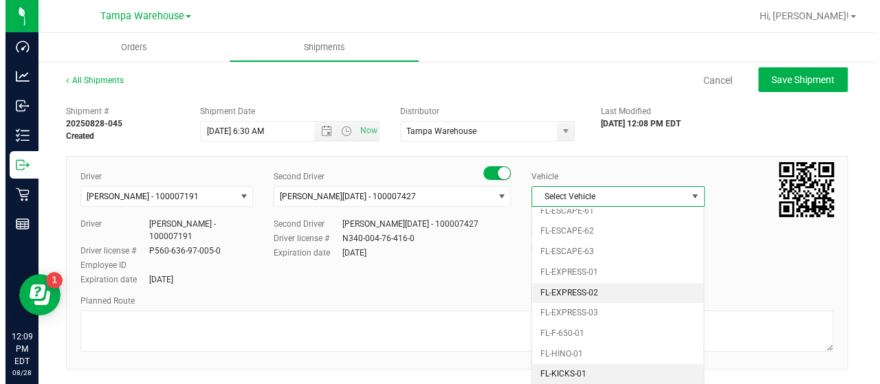
scroll to position [234, 0]
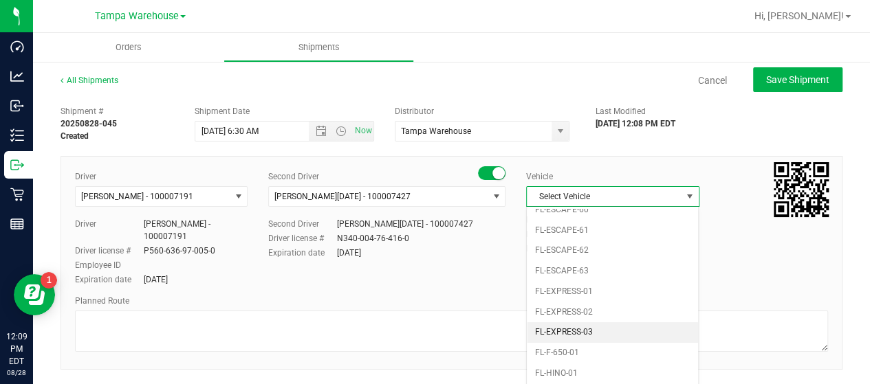
click at [642, 323] on li "FL-EXPRESS-03" at bounding box center [612, 333] width 171 height 21
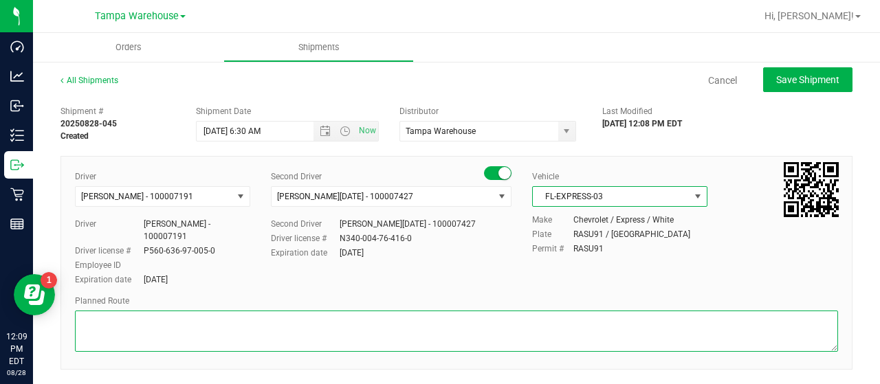
click at [155, 325] on textarea at bounding box center [456, 331] width 763 height 41
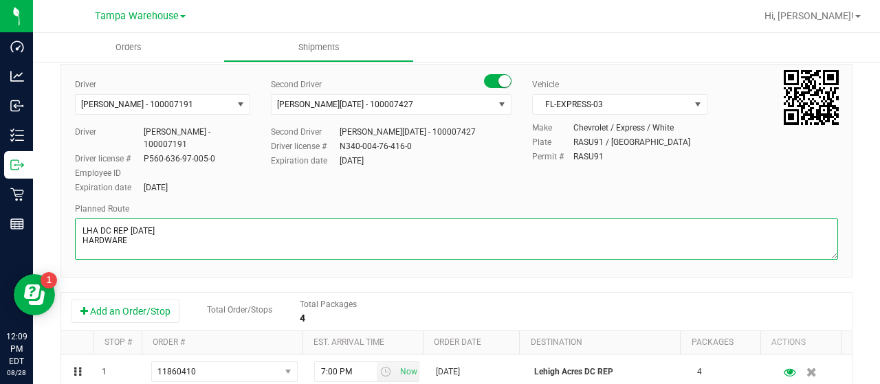
scroll to position [206, 0]
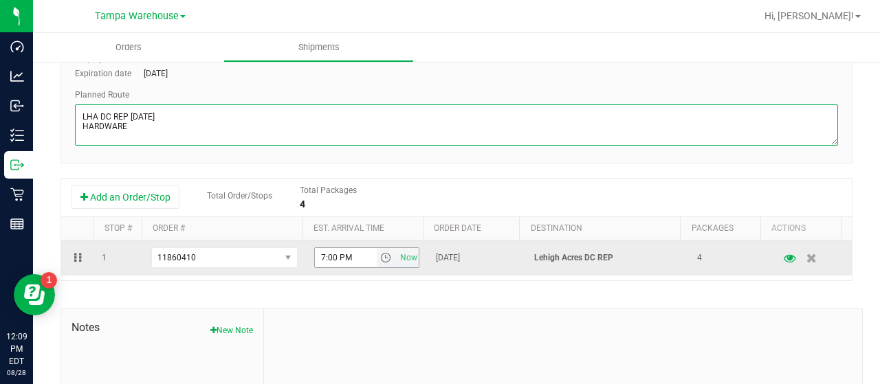
click at [380, 258] on span "select" at bounding box center [385, 257] width 11 height 11
type textarea "LHA DC REP [DATE] HARDWARE"
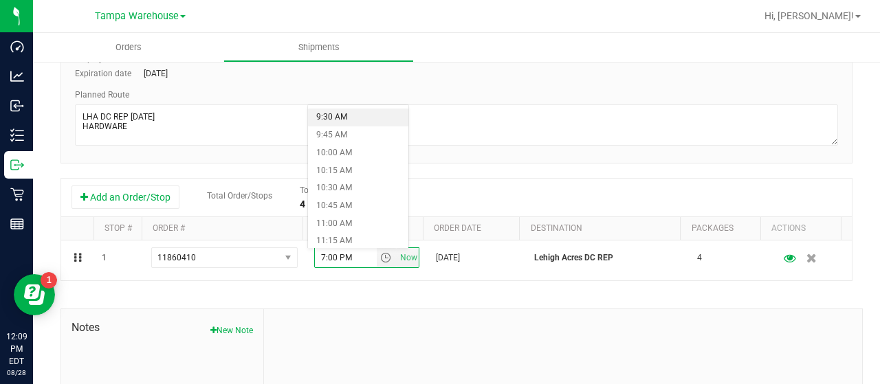
scroll to position [688, 0]
click at [337, 200] on li "11:00 AM" at bounding box center [358, 207] width 100 height 18
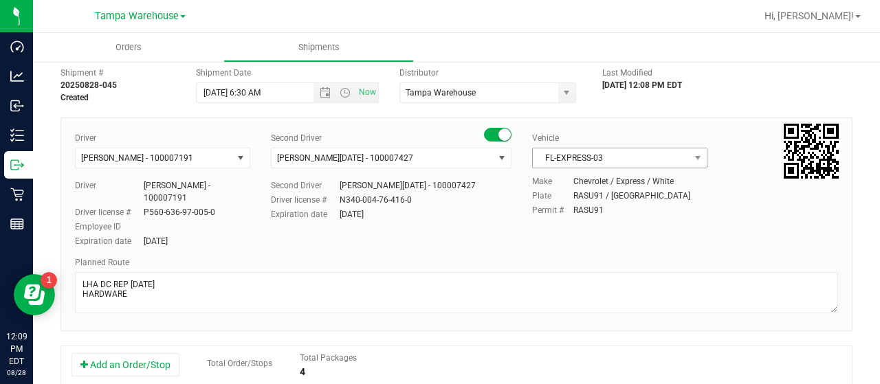
scroll to position [0, 0]
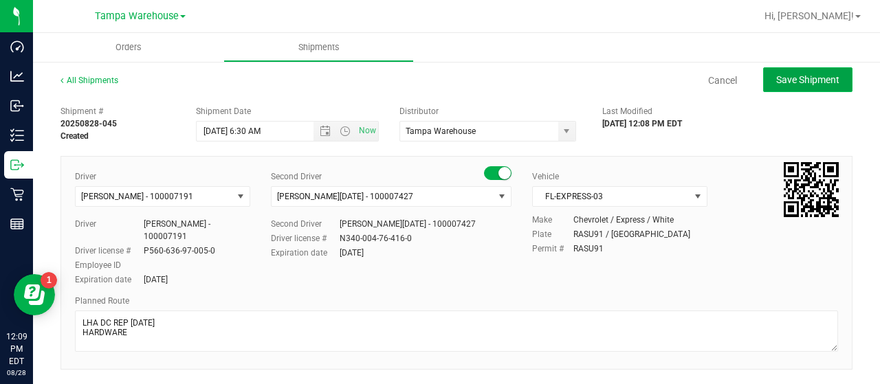
click at [797, 77] on span "Save Shipment" at bounding box center [807, 79] width 63 height 11
type input "[DATE] 10:30 AM"
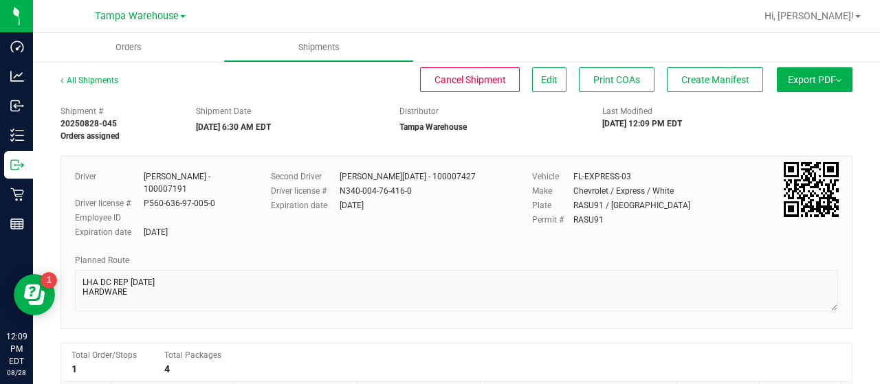
drag, startPoint x: 783, startPoint y: 82, endPoint x: 783, endPoint y: 98, distance: 16.5
click at [788, 82] on span "Export PDF" at bounding box center [815, 79] width 54 height 11
click at [788, 126] on span "Manifest by Lot" at bounding box center [779, 131] width 57 height 10
click at [695, 80] on span "Create Manifest" at bounding box center [715, 79] width 68 height 11
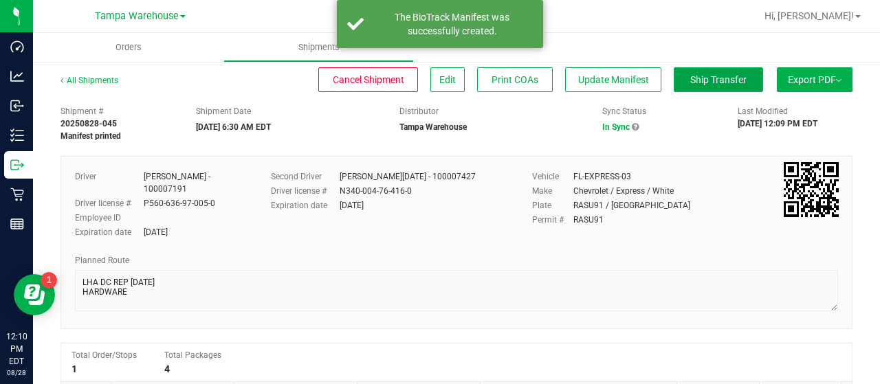
click at [697, 76] on span "Ship Transfer" at bounding box center [718, 79] width 56 height 11
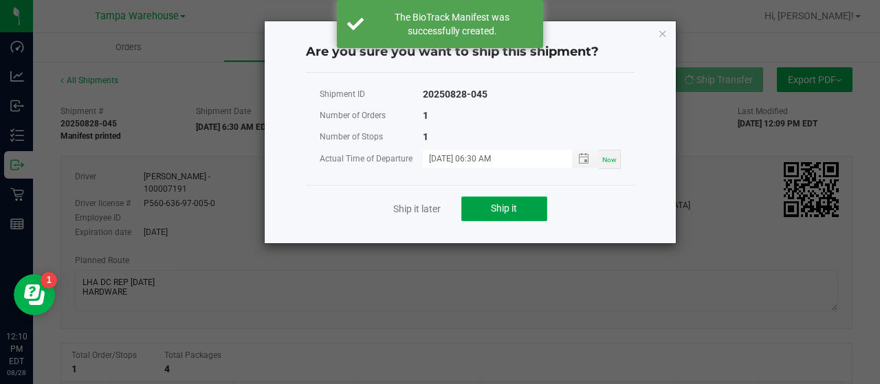
click at [518, 208] on button "Ship it" at bounding box center [504, 209] width 86 height 25
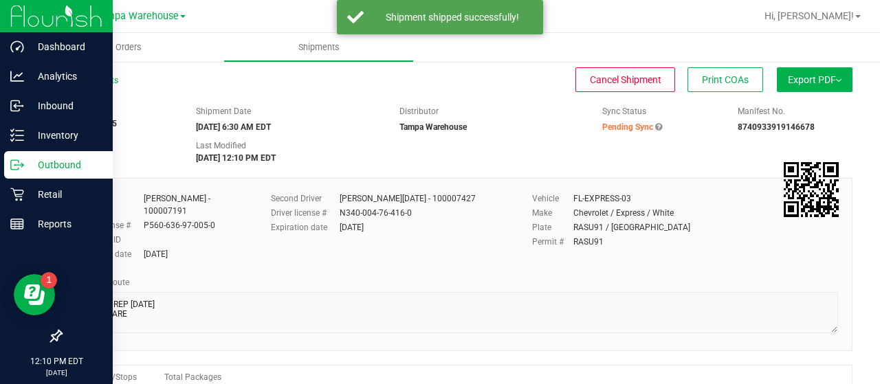
click at [49, 162] on p "Outbound" at bounding box center [65, 165] width 83 height 17
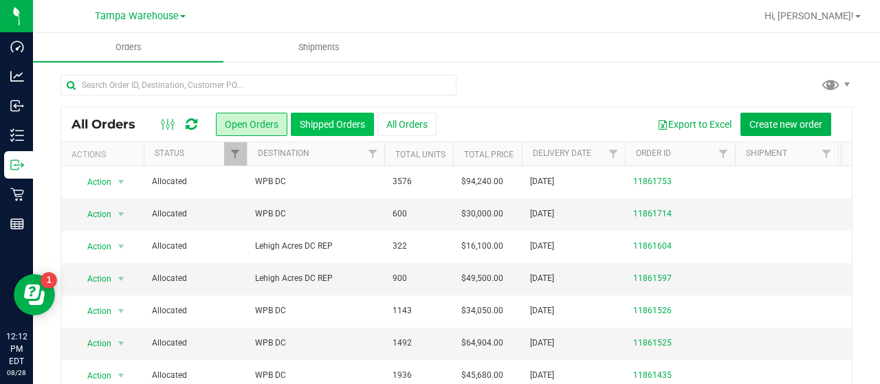
click at [353, 122] on button "Shipped Orders" at bounding box center [332, 124] width 83 height 23
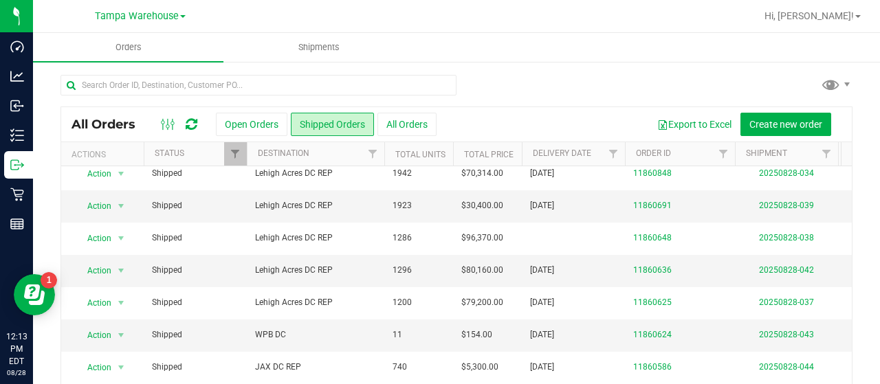
scroll to position [206, 0]
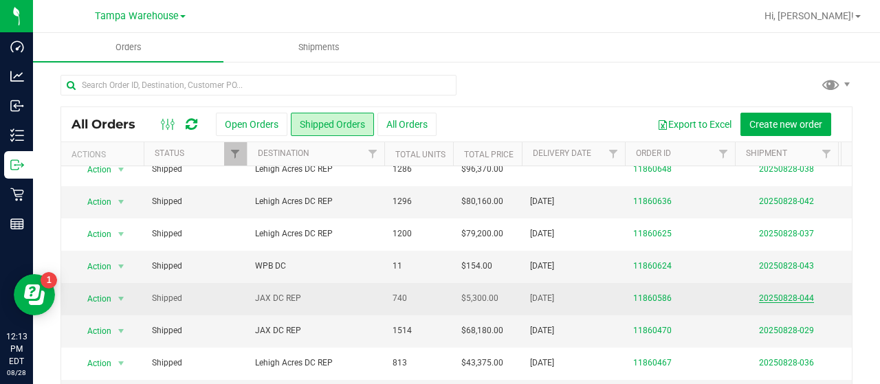
click at [780, 294] on link "20250828-044" at bounding box center [786, 299] width 55 height 10
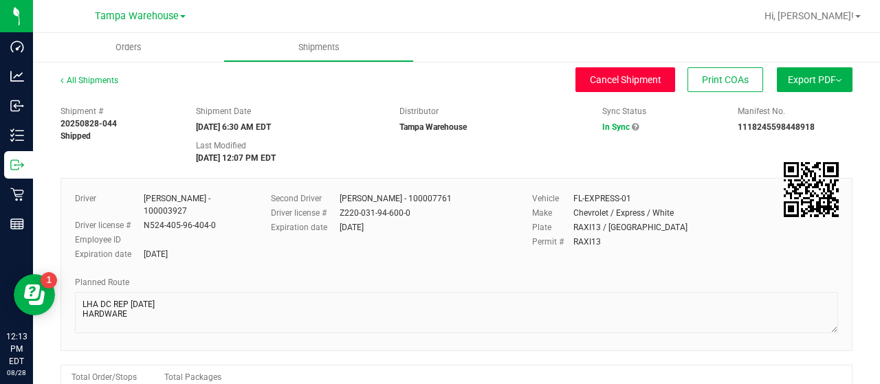
click at [590, 80] on span "Cancel Shipment" at bounding box center [626, 79] width 72 height 11
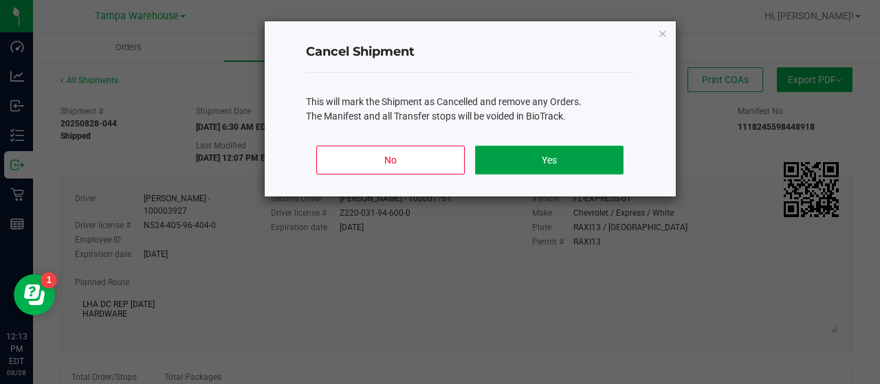
click at [564, 157] on button "Yes" at bounding box center [549, 160] width 148 height 29
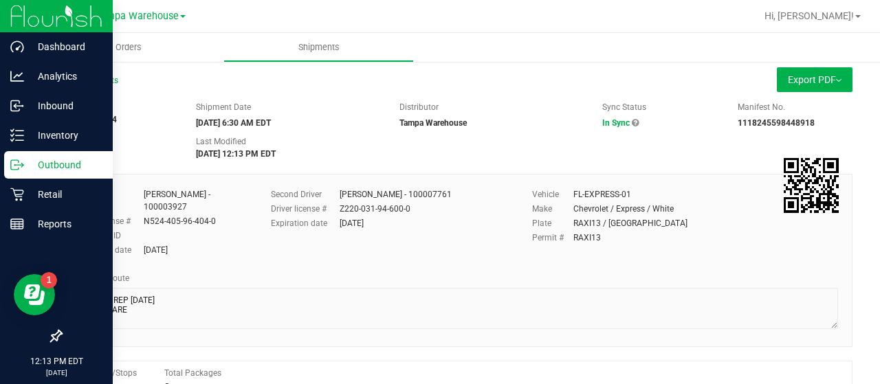
click at [51, 163] on p "Outbound" at bounding box center [65, 165] width 83 height 17
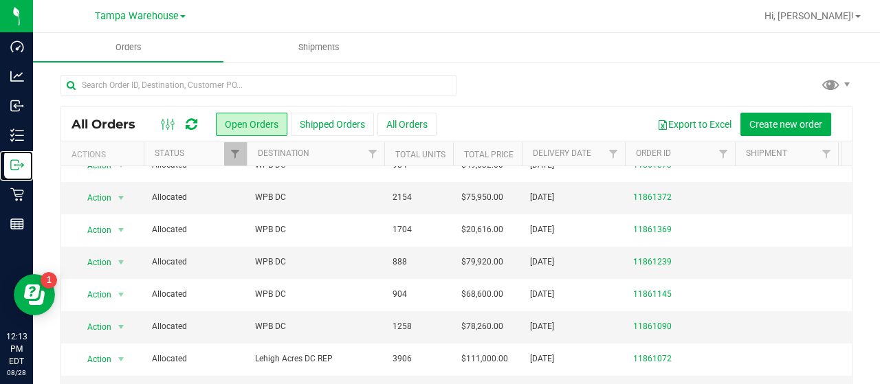
scroll to position [311, 0]
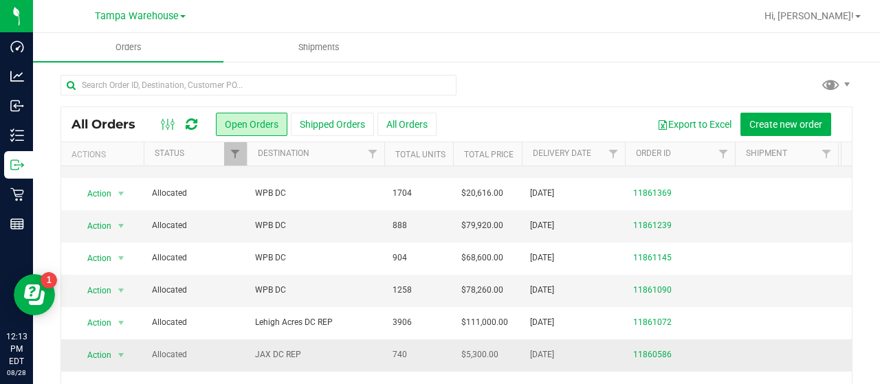
click at [329, 349] on span "JAX DC REP" at bounding box center [315, 355] width 121 height 13
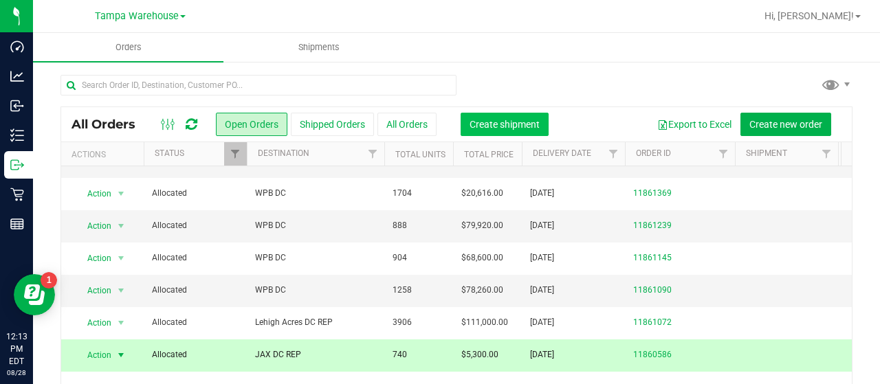
click at [506, 121] on span "Create shipment" at bounding box center [505, 124] width 70 height 11
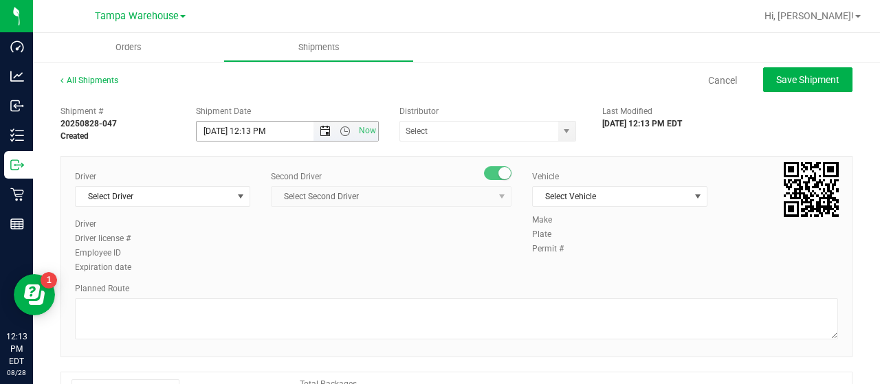
click at [320, 129] on span "Open the date view" at bounding box center [325, 131] width 11 height 11
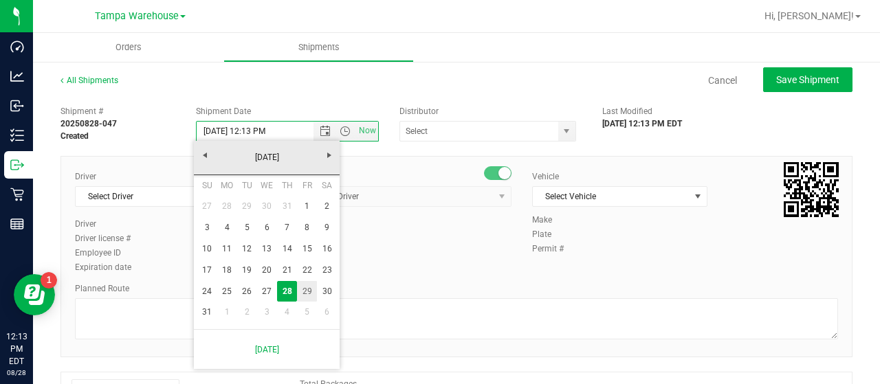
click at [308, 287] on link "29" at bounding box center [307, 291] width 20 height 21
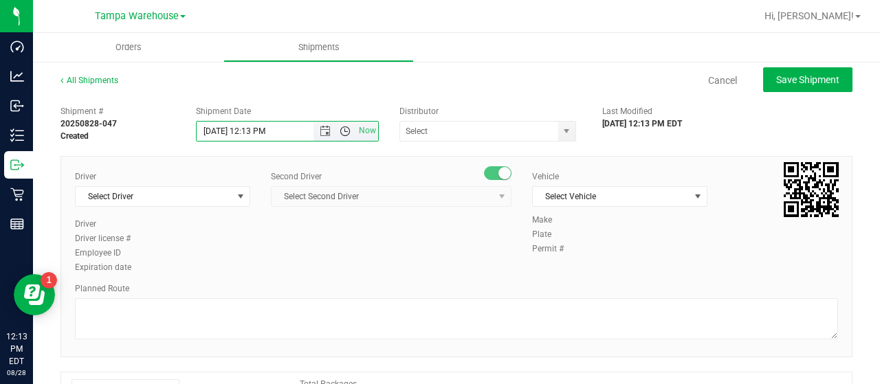
click at [344, 130] on span "Open the time view" at bounding box center [345, 131] width 11 height 11
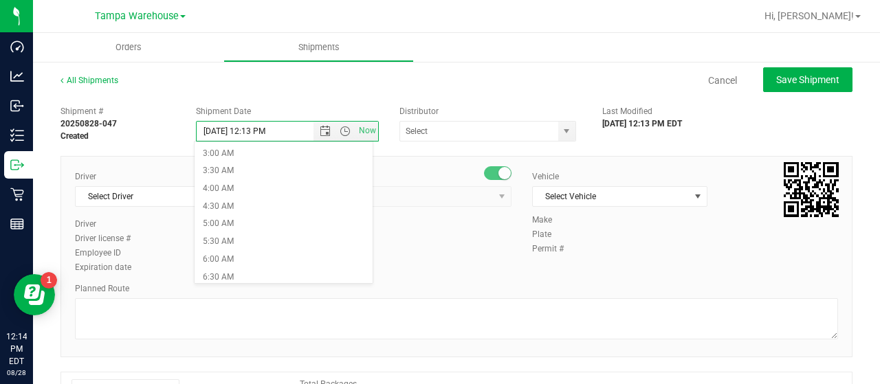
scroll to position [138, 0]
click at [245, 239] on li "6:30 AM" at bounding box center [283, 246] width 177 height 18
type input "[DATE] 6:30 AM"
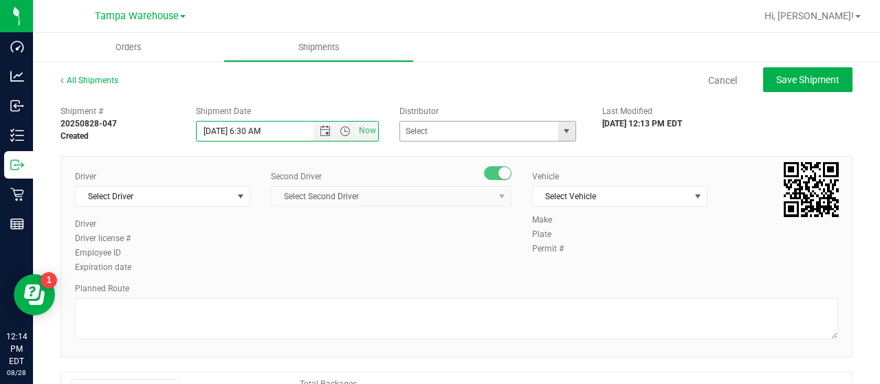
click at [561, 129] on span "select" at bounding box center [566, 131] width 11 height 11
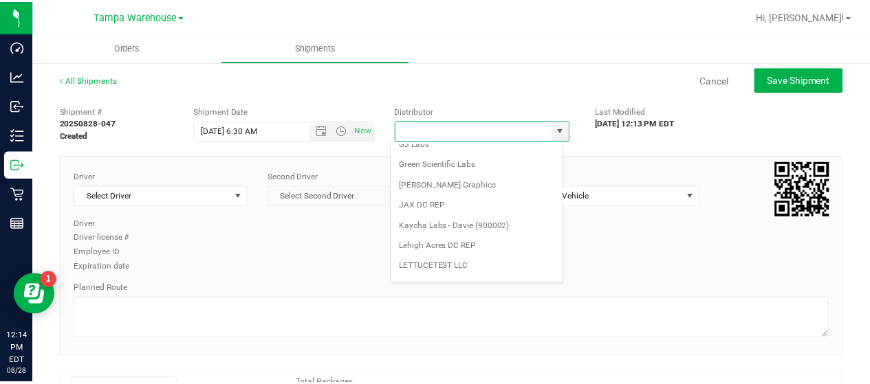
scroll to position [539, 0]
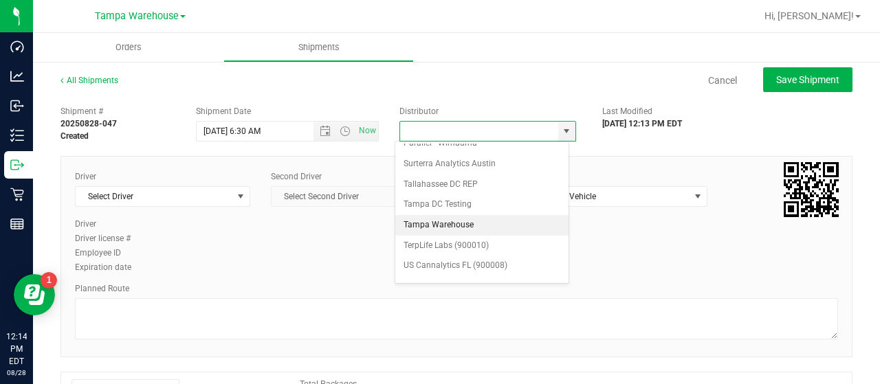
click at [430, 215] on li "Tampa Warehouse" at bounding box center [481, 225] width 173 height 21
type input "Tampa Warehouse"
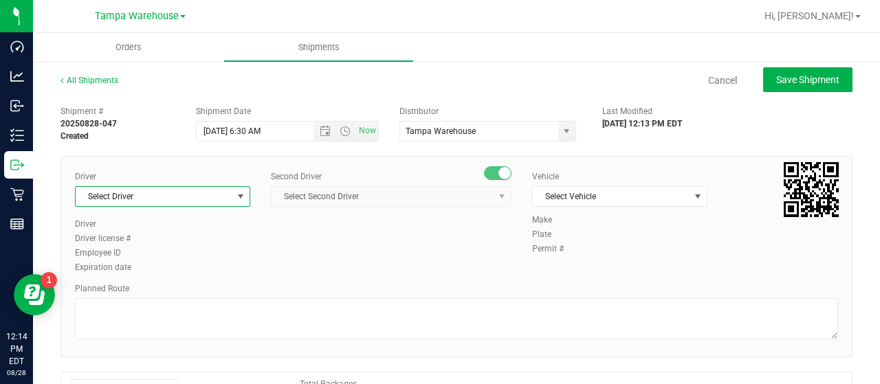
click at [239, 194] on span "select" at bounding box center [240, 196] width 11 height 11
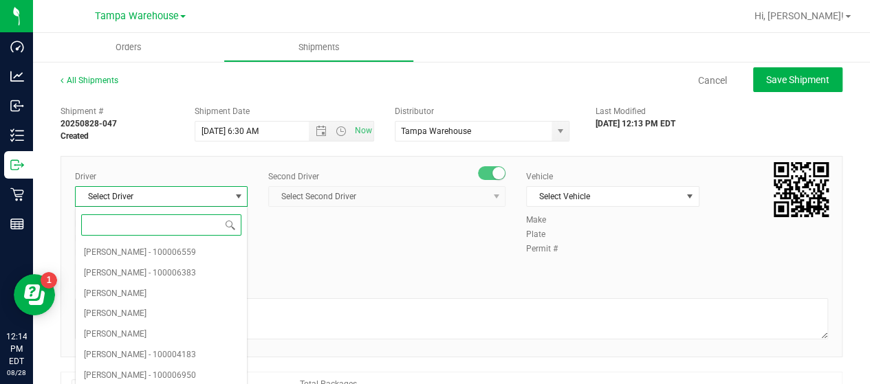
click at [188, 226] on input at bounding box center [161, 225] width 160 height 21
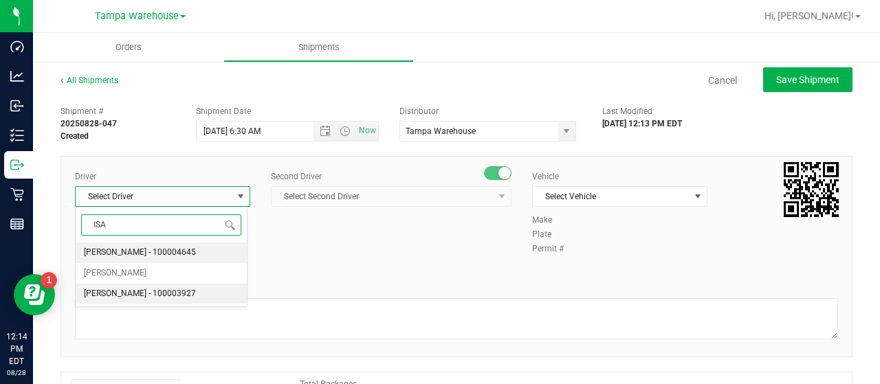
click at [108, 294] on span "[PERSON_NAME] - 100003927" at bounding box center [140, 294] width 112 height 18
type input "ISA"
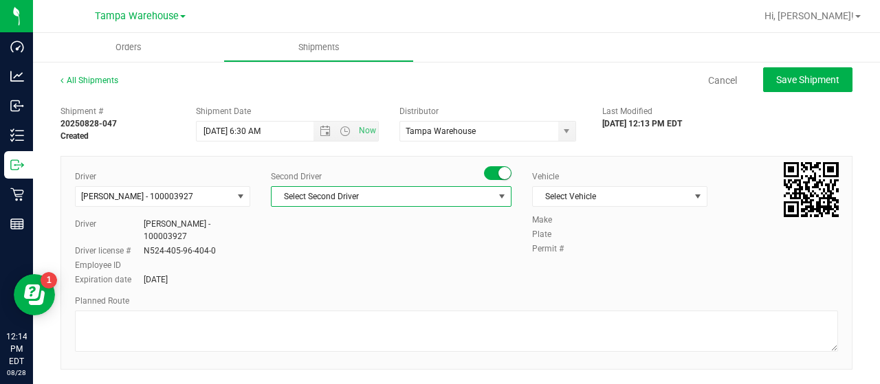
click at [496, 195] on span "select" at bounding box center [501, 196] width 11 height 11
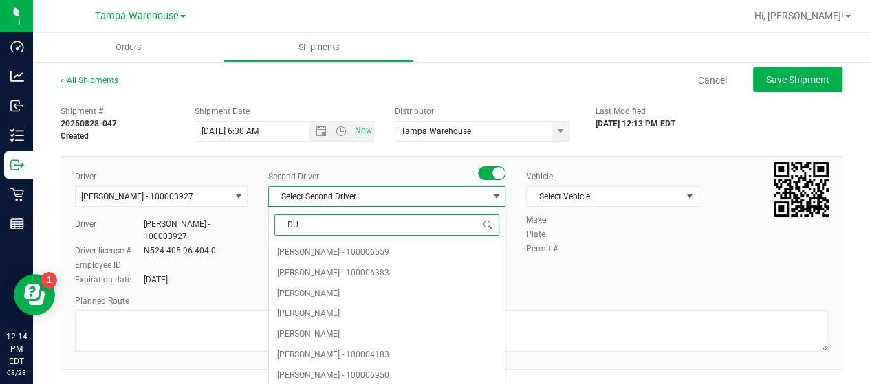
type input "DUS"
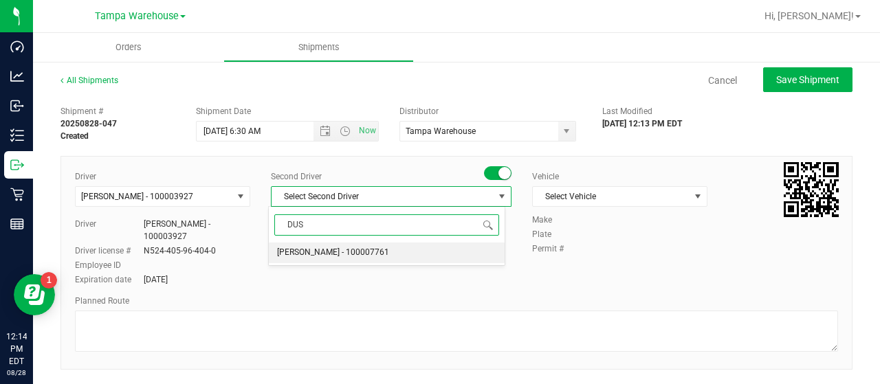
click at [393, 247] on li "[PERSON_NAME] - 100007761" at bounding box center [387, 253] width 236 height 21
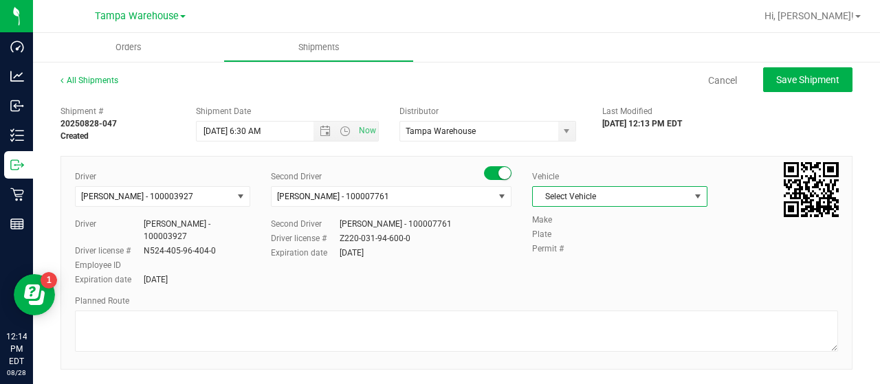
click at [692, 196] on span "select" at bounding box center [697, 196] width 11 height 11
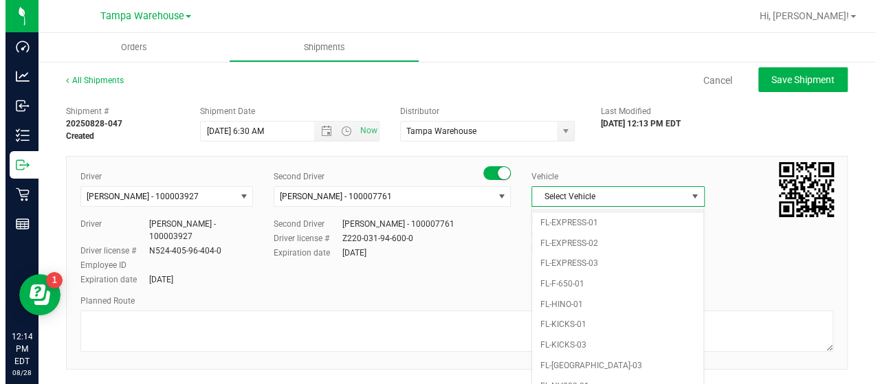
scroll to position [220, 0]
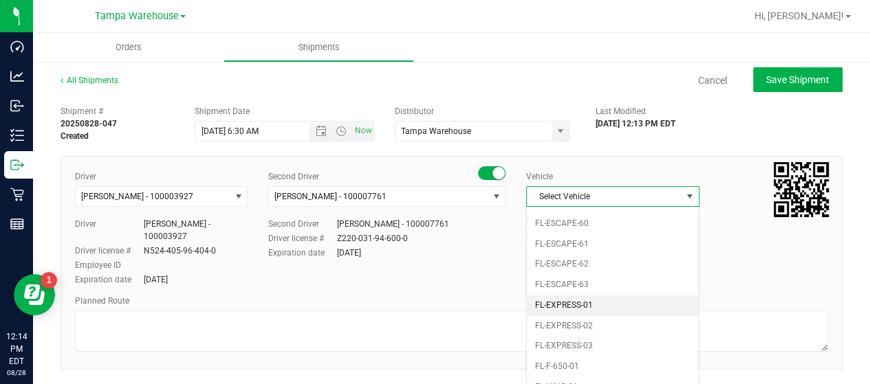
click at [626, 296] on li "FL-EXPRESS-01" at bounding box center [612, 306] width 171 height 21
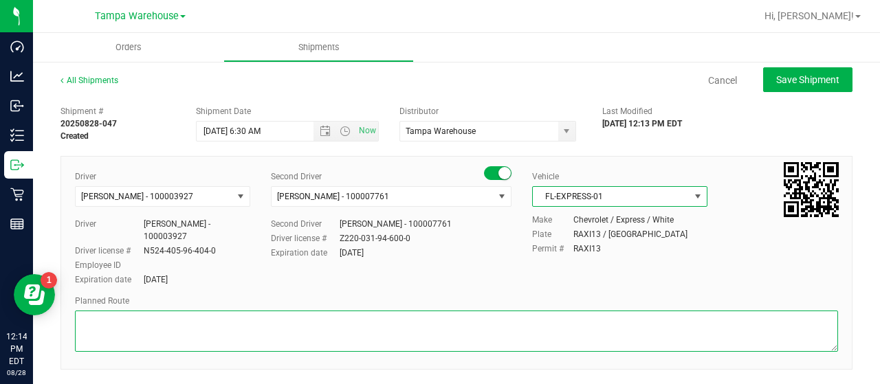
click at [150, 314] on textarea at bounding box center [456, 331] width 763 height 41
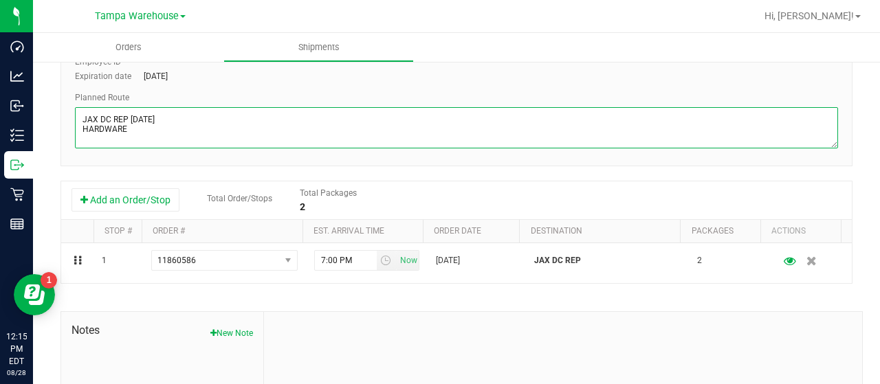
scroll to position [206, 0]
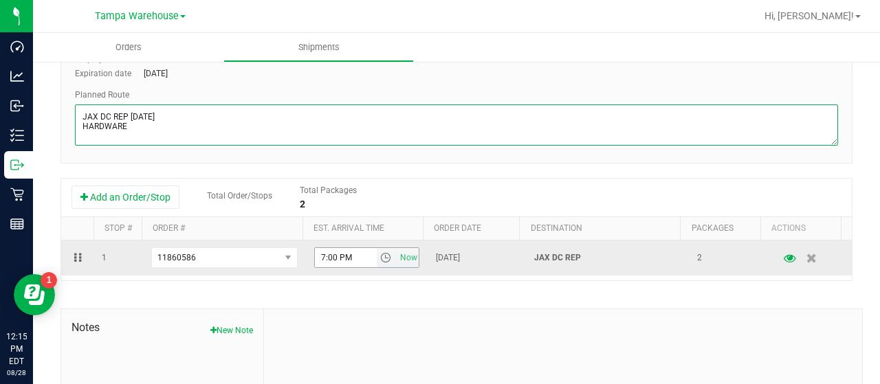
click at [380, 255] on span "select" at bounding box center [385, 257] width 11 height 11
type textarea "JAX DC REP [DATE] HARDWARE"
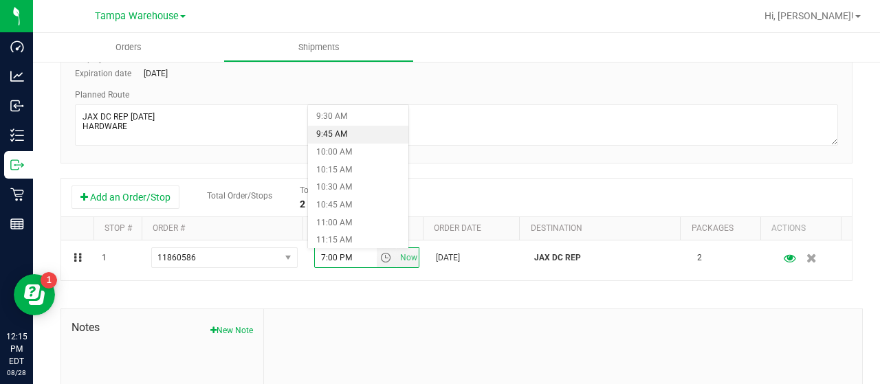
scroll to position [688, 0]
click at [351, 203] on li "11:00 AM" at bounding box center [358, 207] width 100 height 18
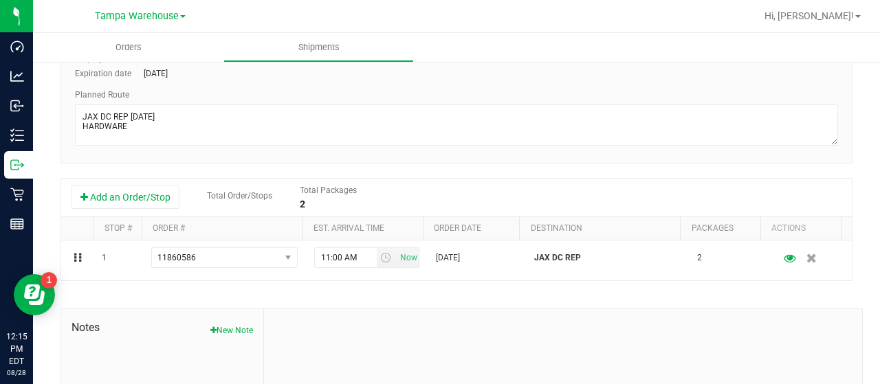
scroll to position [0, 0]
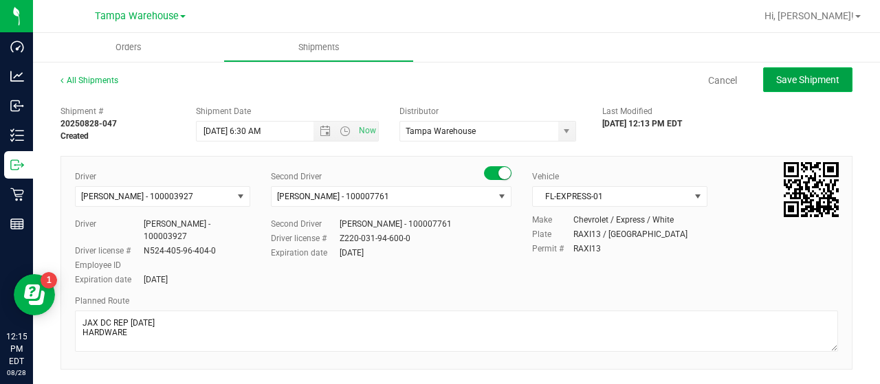
click at [795, 82] on span "Save Shipment" at bounding box center [807, 79] width 63 height 11
type input "[DATE] 10:30 AM"
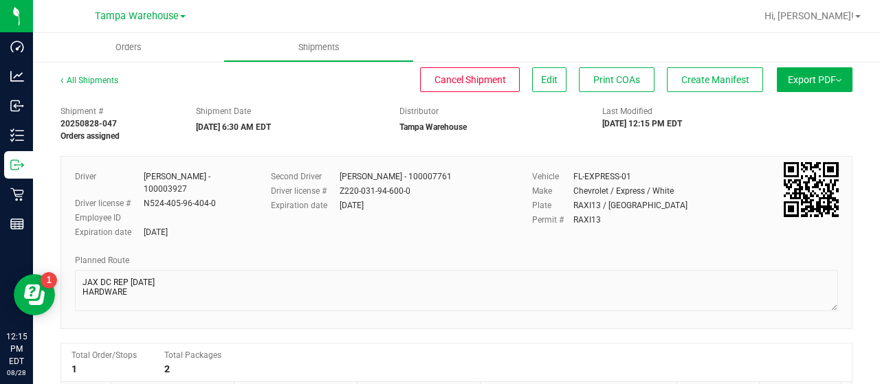
click at [796, 86] on button "Export PDF" at bounding box center [815, 79] width 76 height 25
click at [792, 127] on span "Manifest by Lot" at bounding box center [779, 131] width 57 height 10
click at [715, 78] on span "Create Manifest" at bounding box center [715, 79] width 68 height 11
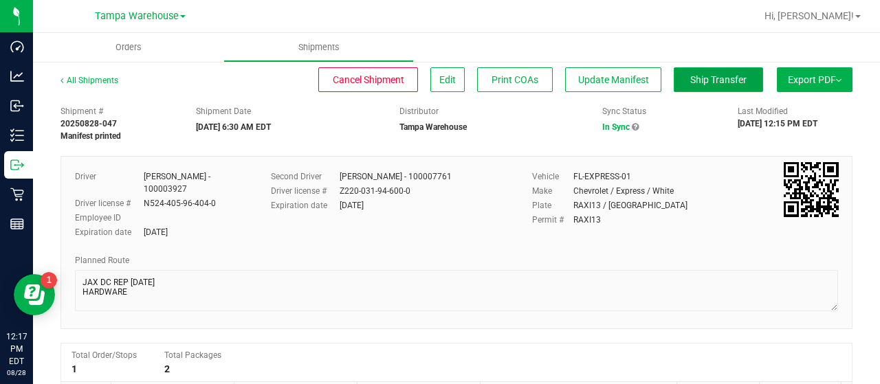
click at [712, 80] on span "Ship Transfer" at bounding box center [718, 79] width 56 height 11
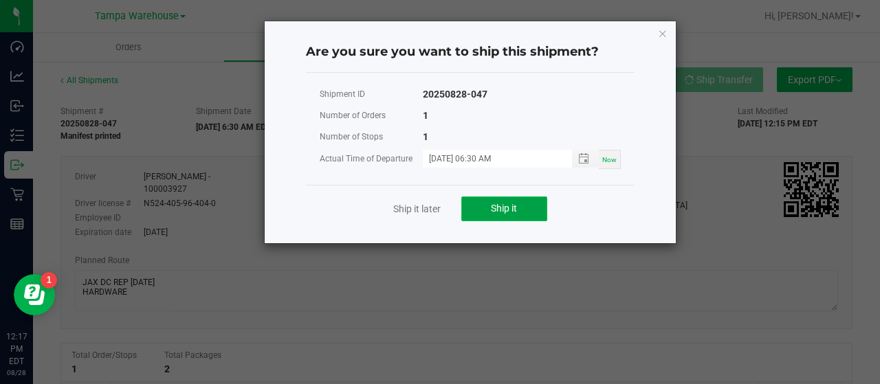
click at [504, 210] on span "Ship it" at bounding box center [504, 208] width 26 height 11
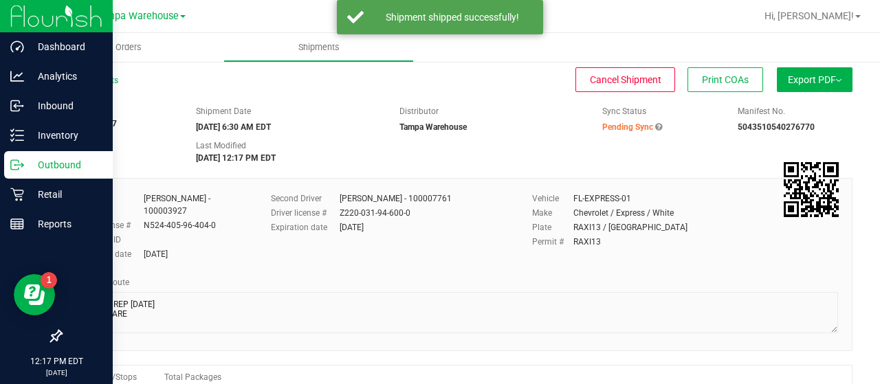
click at [50, 163] on p "Outbound" at bounding box center [65, 165] width 83 height 17
